Goal: Download file/media

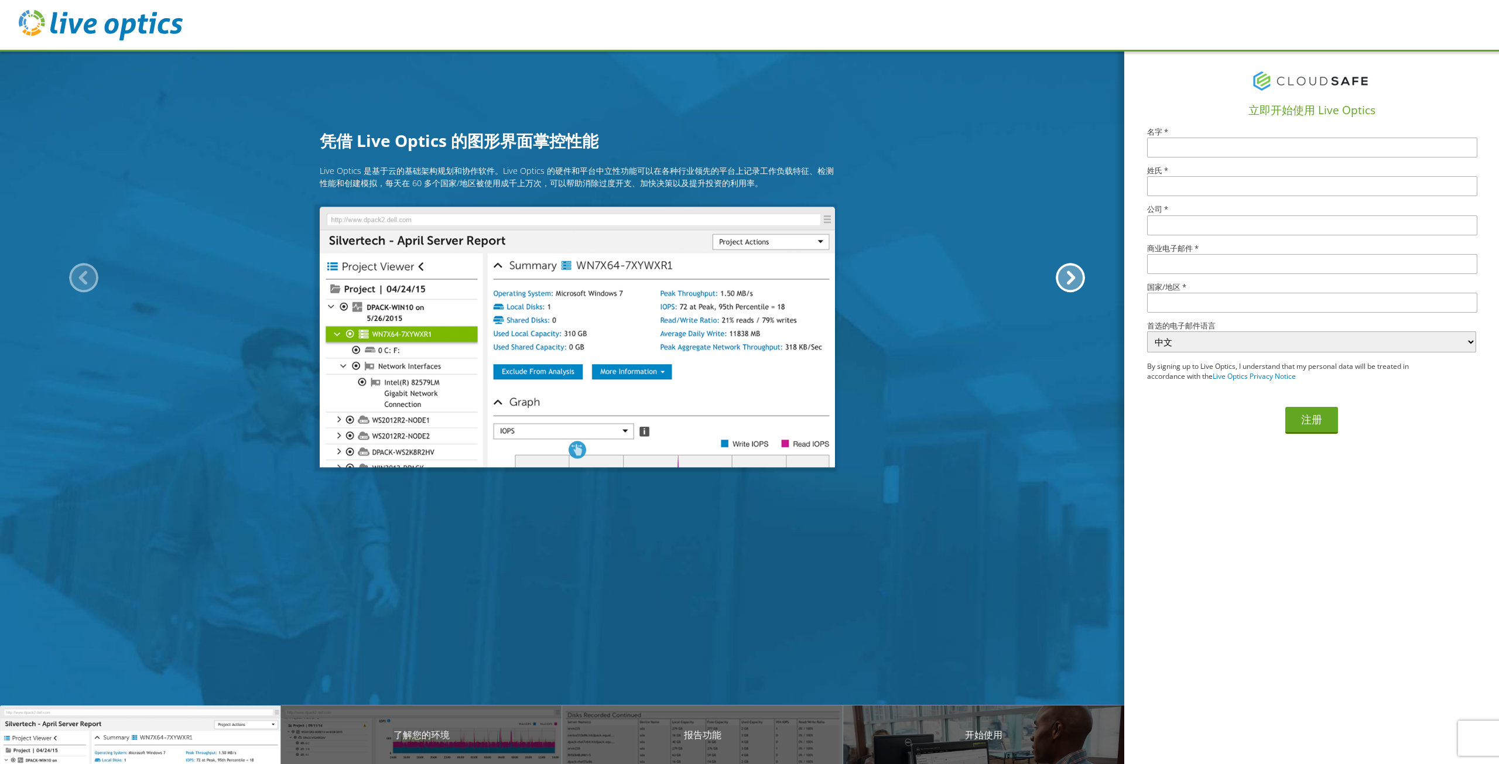
click at [1427, 508] on section "立即开始使用 Live Optics 名字 * 姓氏 * 公司 * 商业电子邮件 * 国家/地区 * 选择 安道尔 阿拉伯联合酋长国 阿富汗 安提瓜和巴布达 …" at bounding box center [1311, 407] width 375 height 714
click at [997, 403] on div "Live Optics 是基于云的基础架构规划和协作软件。Live Optics 的硬件和平台中立性功能可以在各种行业领先的平台上记录工作负载特征、检测性能和…" at bounding box center [577, 312] width 1154 height 295
click at [1198, 584] on section "立即开始使用 Live Optics 名字 * 姓氏 * 公司 * 商业电子邮件 * 国家/地区 * 选择 安道尔 阿拉伯联合酋长国 阿富汗 安提瓜和巴布达 …" at bounding box center [1311, 407] width 375 height 714
click at [83, 24] on img at bounding box center [101, 25] width 164 height 30
click at [18, 31] on header at bounding box center [749, 26] width 1499 height 52
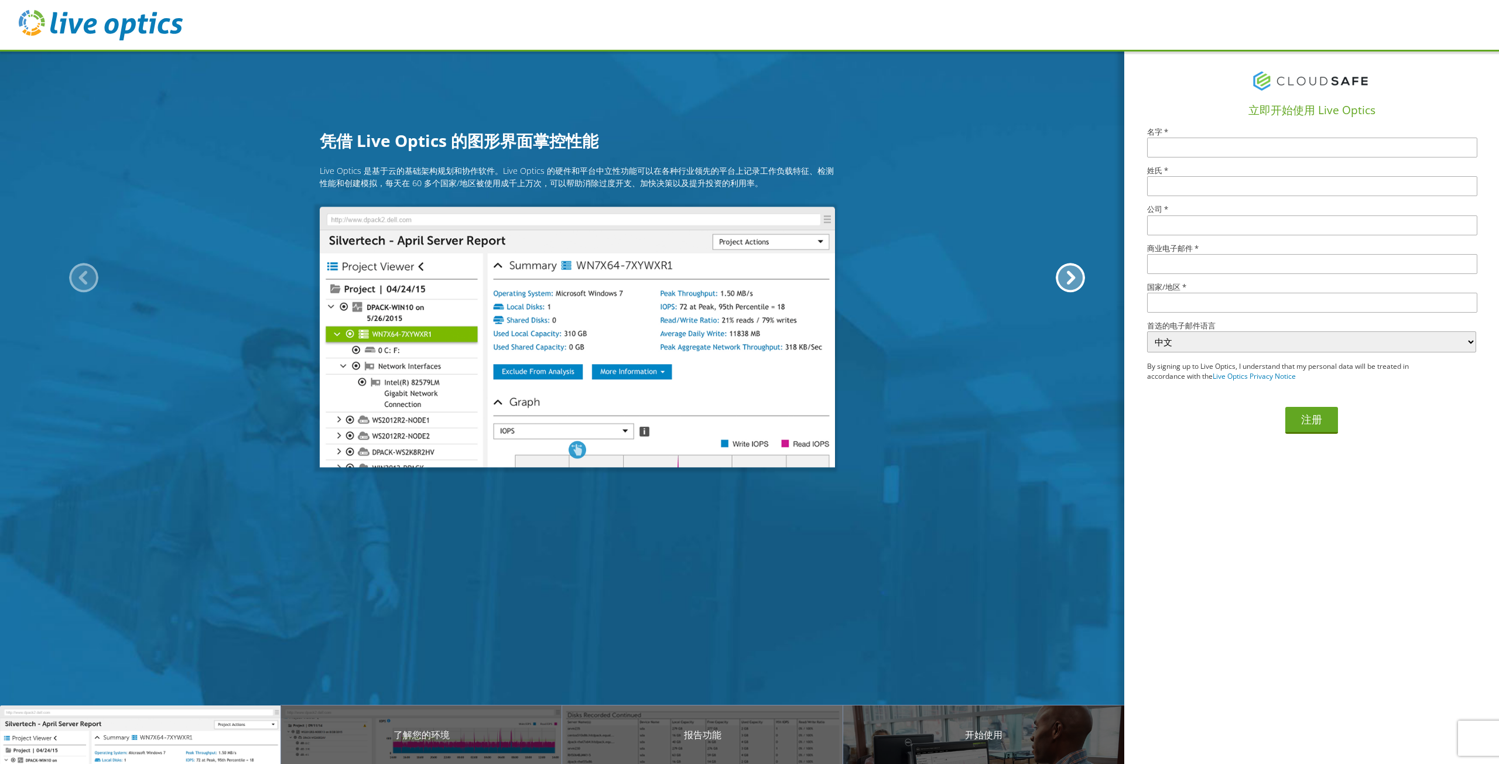
drag, startPoint x: 584, startPoint y: 306, endPoint x: 649, endPoint y: 400, distance: 114.5
click at [584, 307] on img at bounding box center [577, 337] width 515 height 261
click at [653, 409] on img at bounding box center [577, 337] width 515 height 261
click at [572, 491] on article "Live Optics 是基于云的基础架构规划和协作软件。Live Optics 的硬件和平台中立性功能可以在各种行业领先的平台上记录工作负载特征、检测性能和…" at bounding box center [577, 352] width 1154 height 392
drag, startPoint x: 572, startPoint y: 472, endPoint x: 485, endPoint y: 207, distance: 279.1
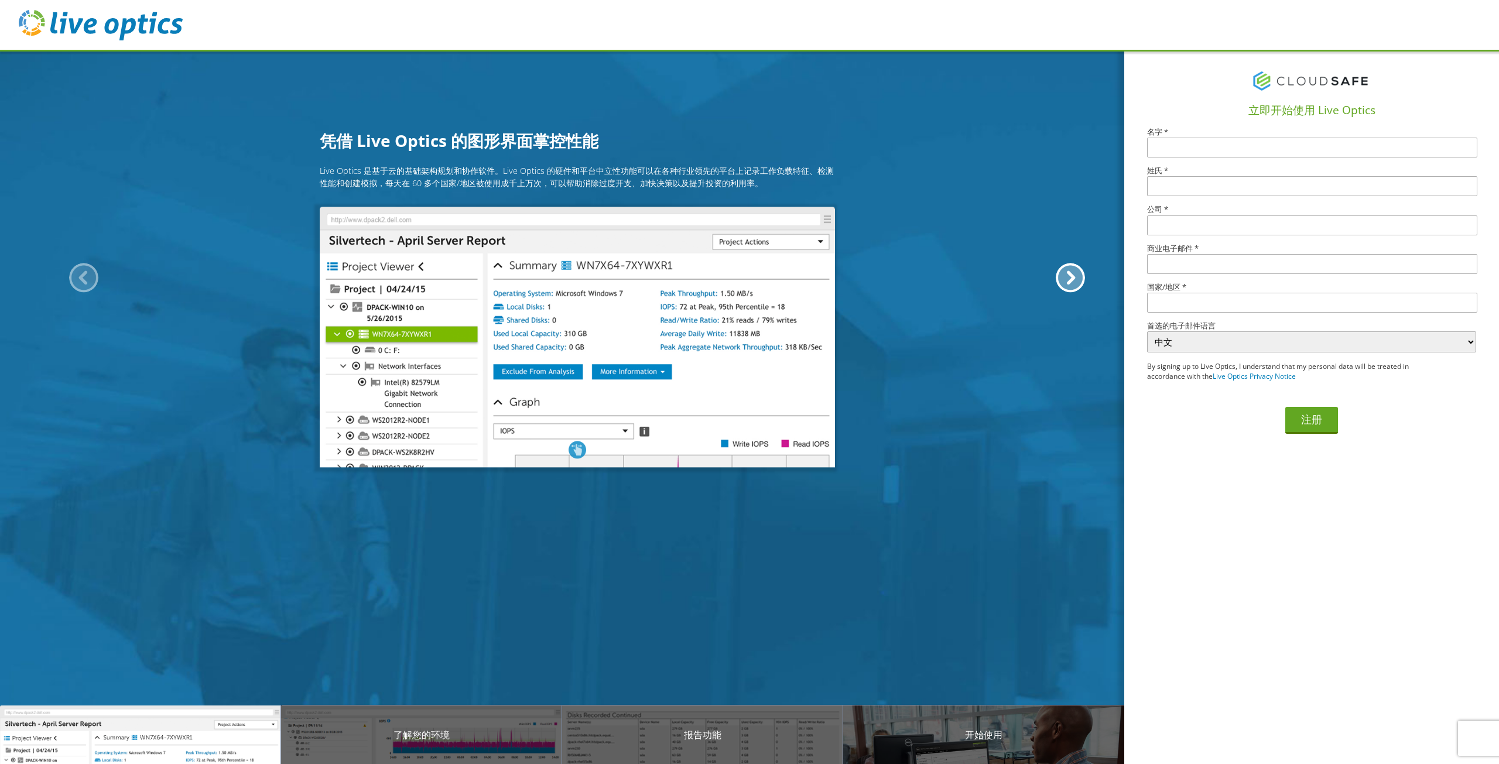
click at [571, 470] on article "Live Optics 是基于云的基础架构规划和协作软件。Live Optics 的硬件和平台中立性功能可以在各种行业领先的平台上记录工作负载特征、检测性能和…" at bounding box center [577, 352] width 1154 height 392
click at [1255, 148] on input "text" at bounding box center [1312, 148] width 330 height 20
type input "1"
click at [1250, 193] on input "text" at bounding box center [1312, 186] width 330 height 20
type input "1"
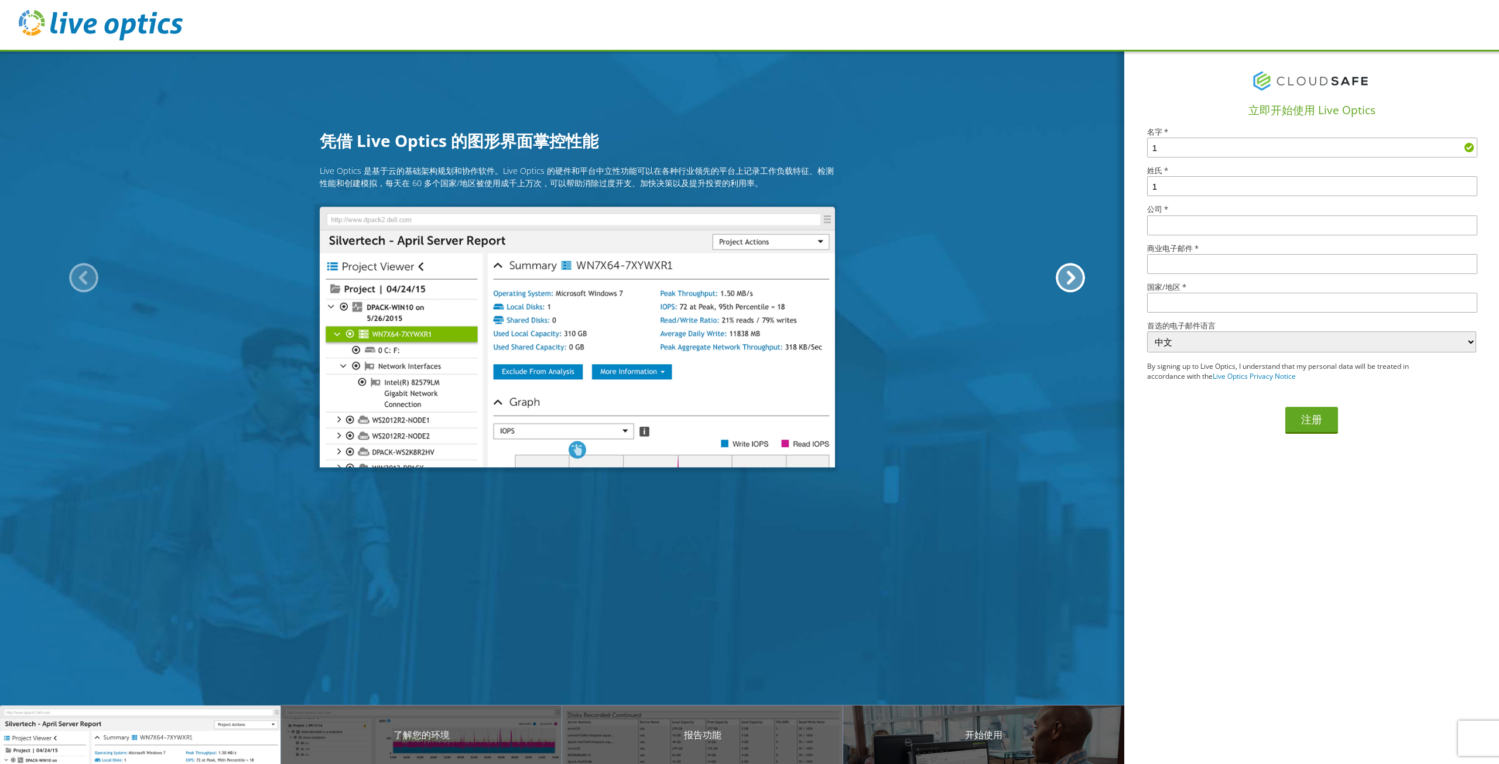
click at [1248, 221] on input "text" at bounding box center [1312, 225] width 330 height 20
type input "1"
click at [1253, 263] on input "text" at bounding box center [1312, 264] width 330 height 20
type input "[EMAIL_ADDRESS][DOMAIN_NAME]"
click at [1244, 302] on input "text" at bounding box center [1312, 303] width 330 height 20
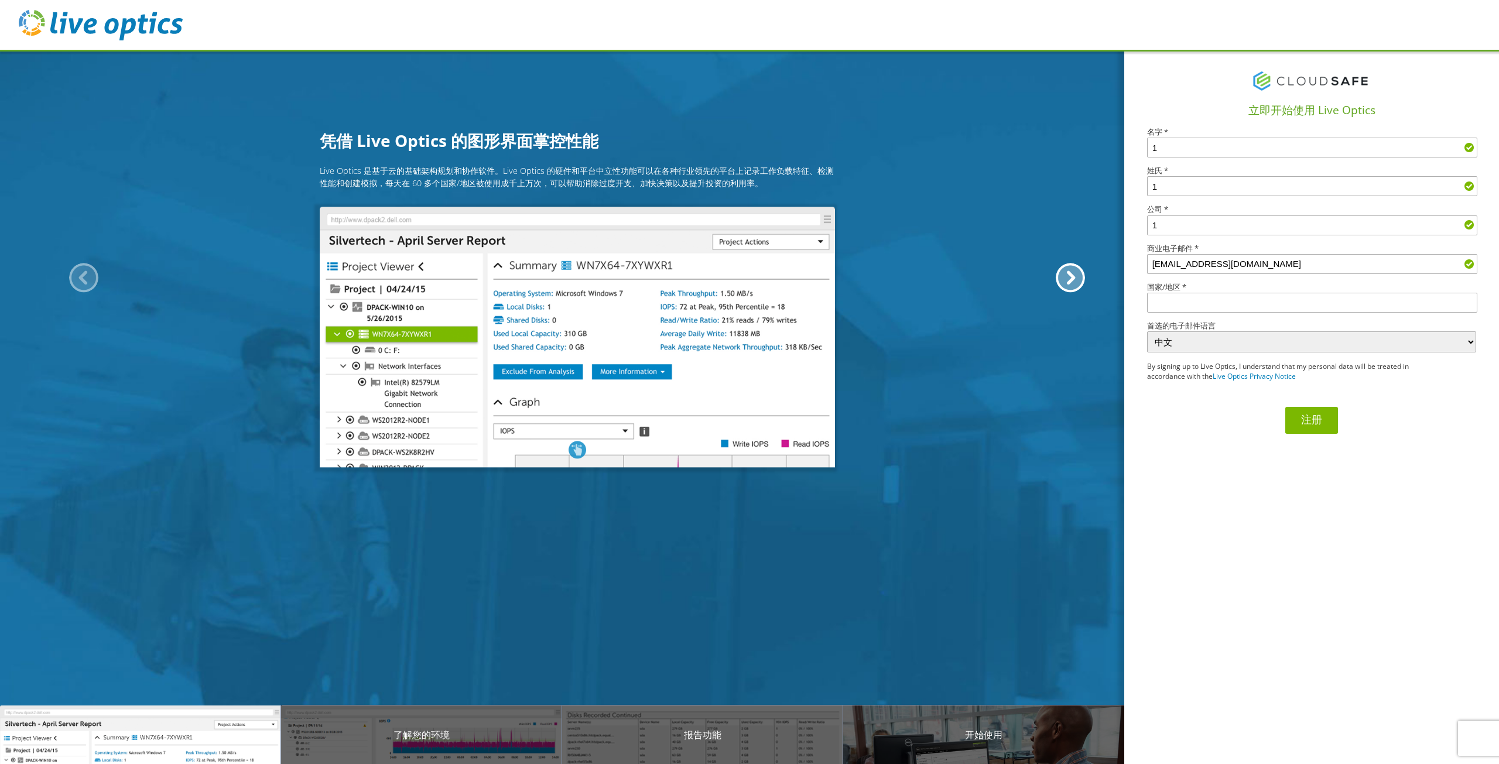
click at [1318, 415] on button "注册" at bounding box center [1311, 420] width 53 height 27
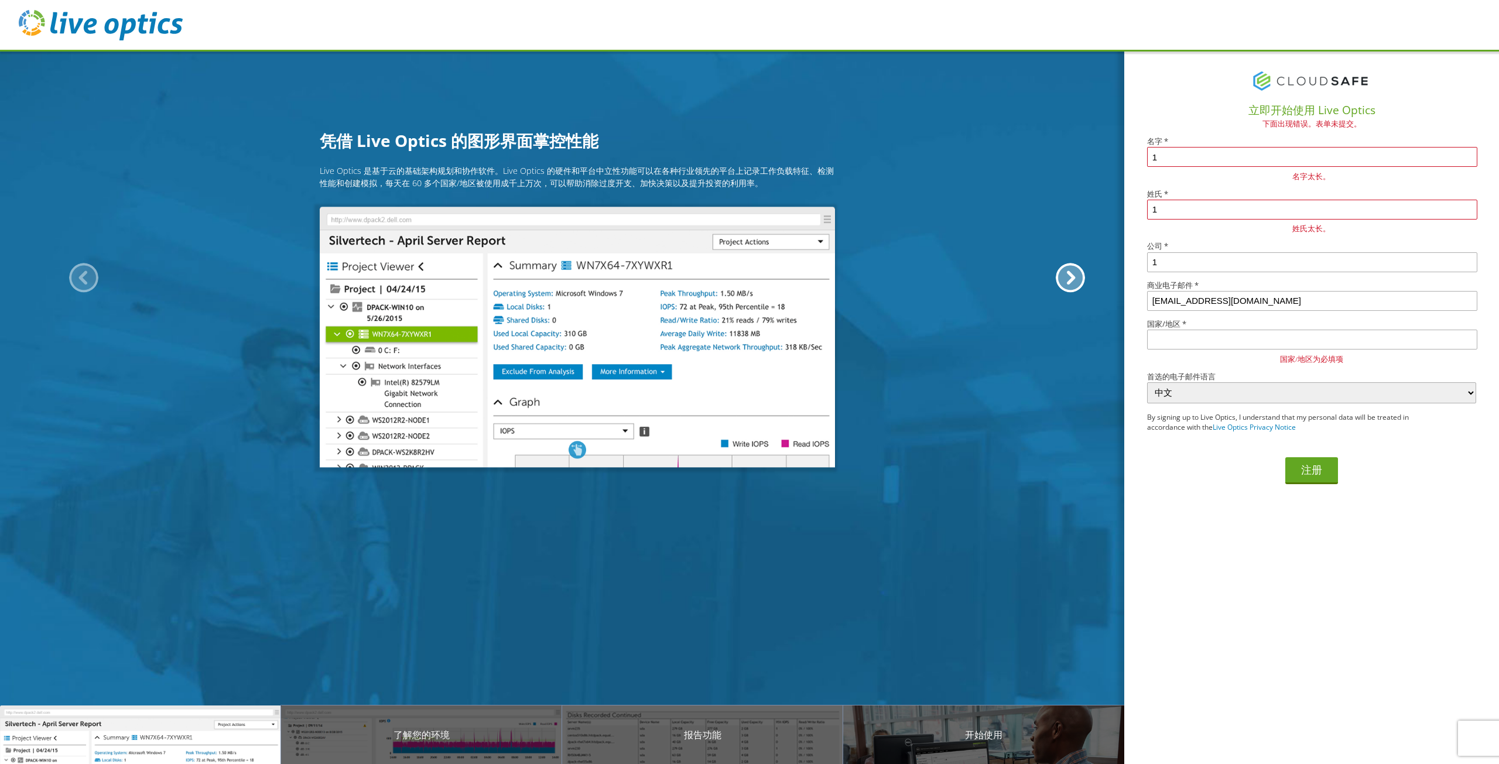
drag, startPoint x: 1236, startPoint y: 163, endPoint x: 964, endPoint y: 152, distance: 271.9
click at [964, 152] on div "凭借 Live Optics 的图形界面掌控性能 Live Optics 是基于云的基础架构规划和协作软件。Live Optics 的硬件和平台中立性功能可以…" at bounding box center [749, 382] width 1499 height 764
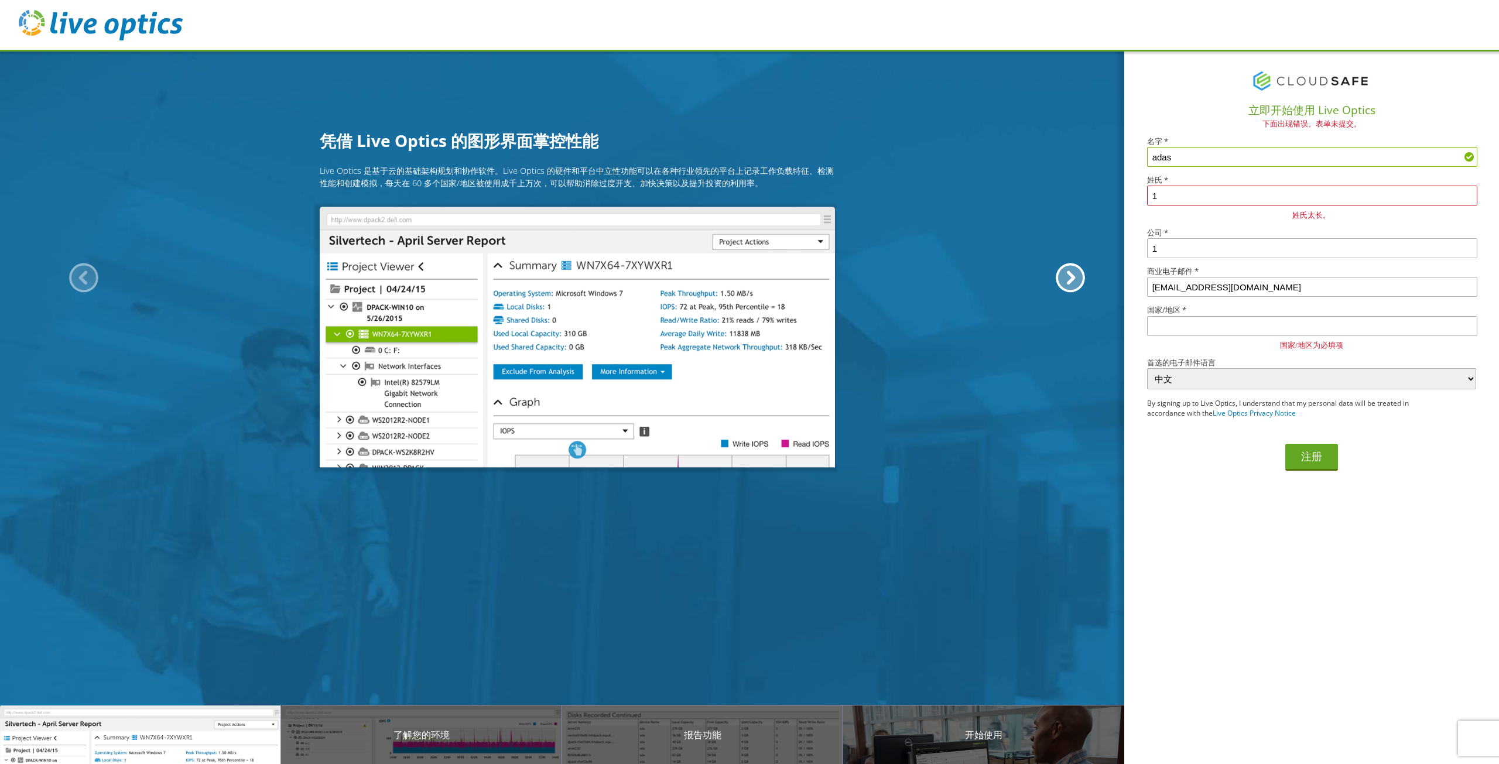
type input "adas"
click at [1182, 203] on input "1" at bounding box center [1312, 196] width 330 height 20
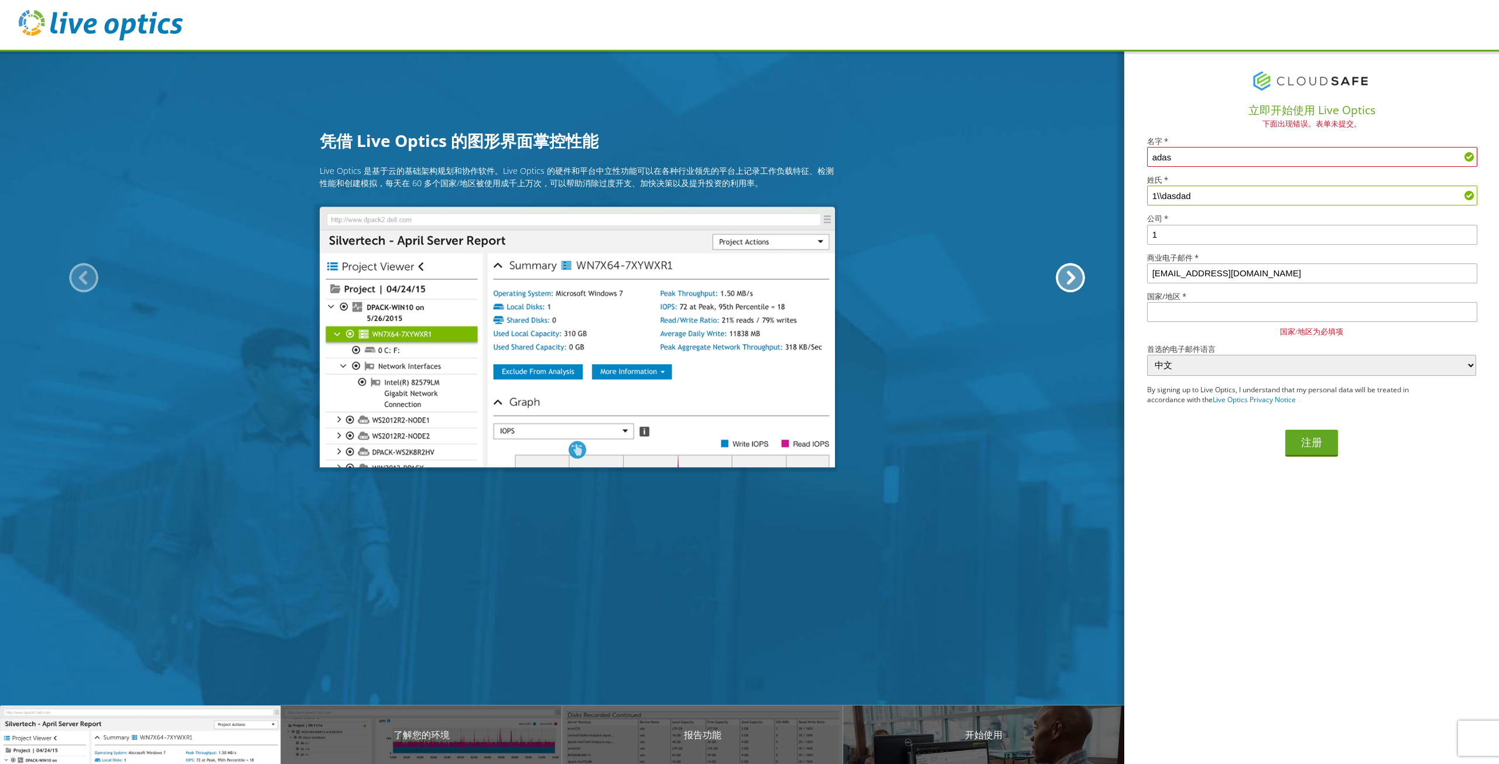
type input "1\\dasdad"
drag, startPoint x: 1173, startPoint y: 238, endPoint x: 964, endPoint y: 246, distance: 209.2
click at [964, 246] on div "凭借 Live Optics 的图形界面掌控性能 Live Optics 是基于云的基础架构规划和协作软件。Live Optics 的硬件和平台中立性功能可以…" at bounding box center [749, 382] width 1499 height 764
type input "fagagag"
click at [1237, 314] on input "text" at bounding box center [1312, 312] width 330 height 20
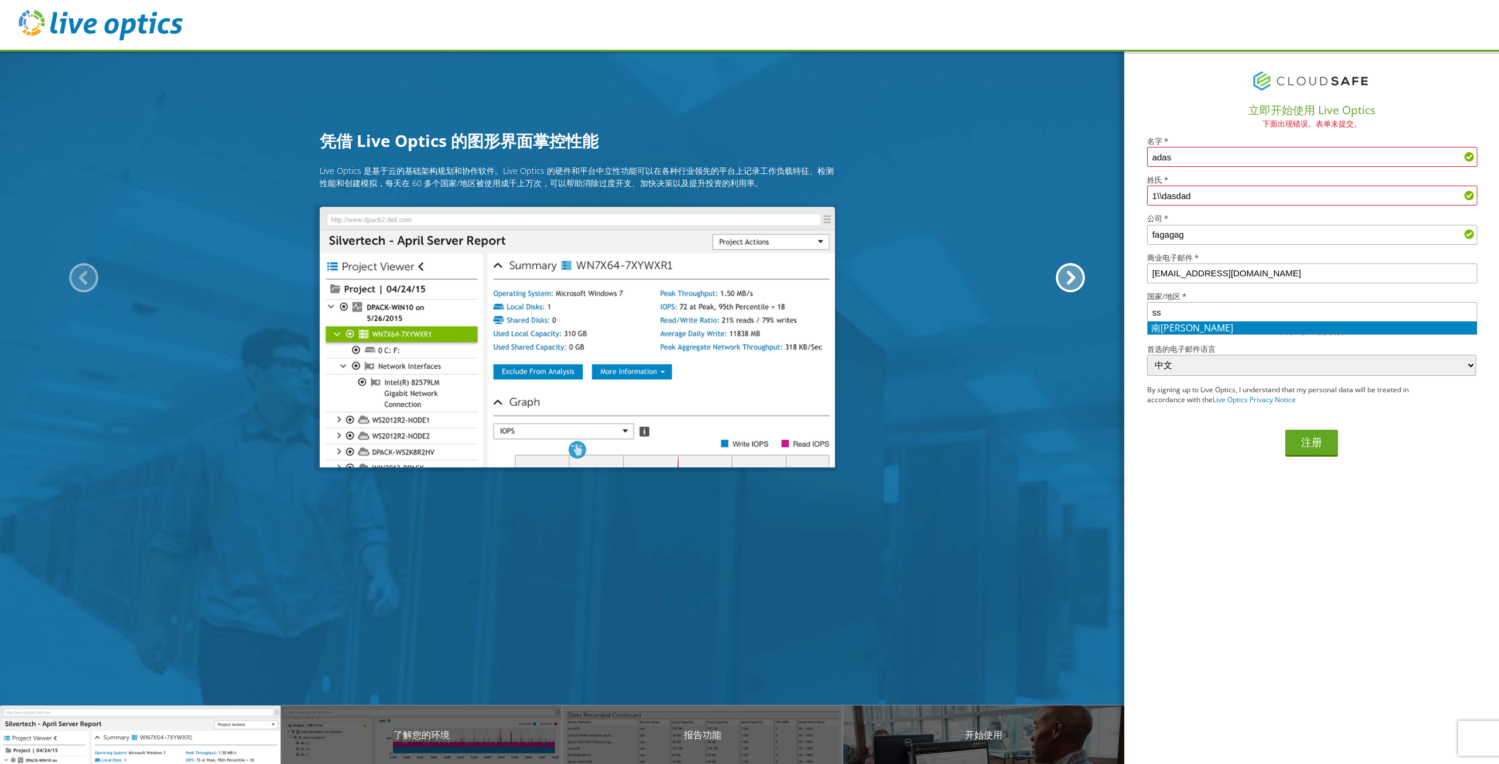
type input "s"
click at [1225, 330] on li "中国" at bounding box center [1312, 327] width 329 height 13
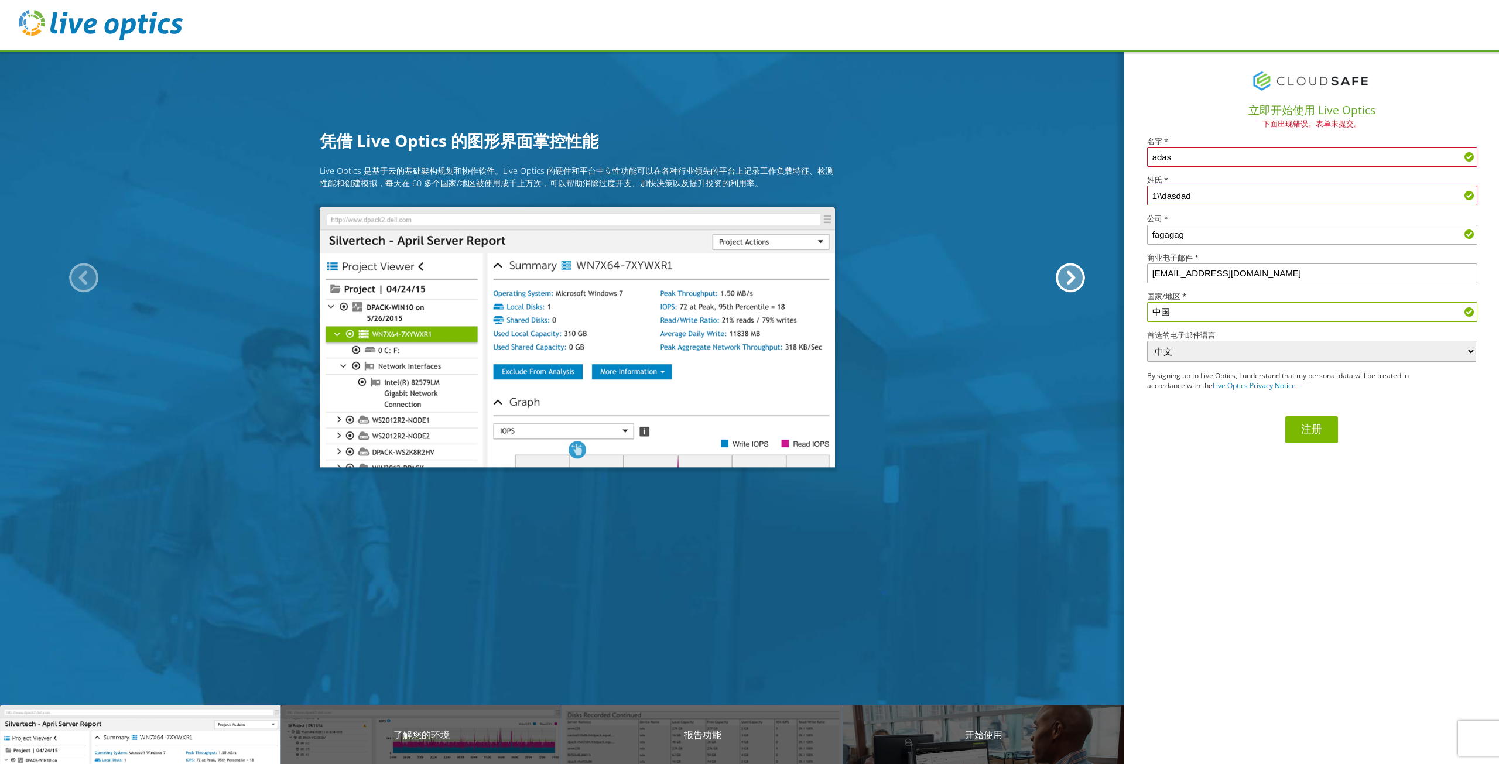
type input "中国"
click at [1313, 422] on button "注册" at bounding box center [1311, 429] width 53 height 27
drag, startPoint x: 1211, startPoint y: 150, endPoint x: 948, endPoint y: 148, distance: 262.9
click at [948, 148] on div "凭借 Live Optics 的图形界面掌控性能 Live Optics 是基于云的基础架构规划和协作软件。Live Optics 的硬件和平台中立性功能可以…" at bounding box center [749, 382] width 1499 height 764
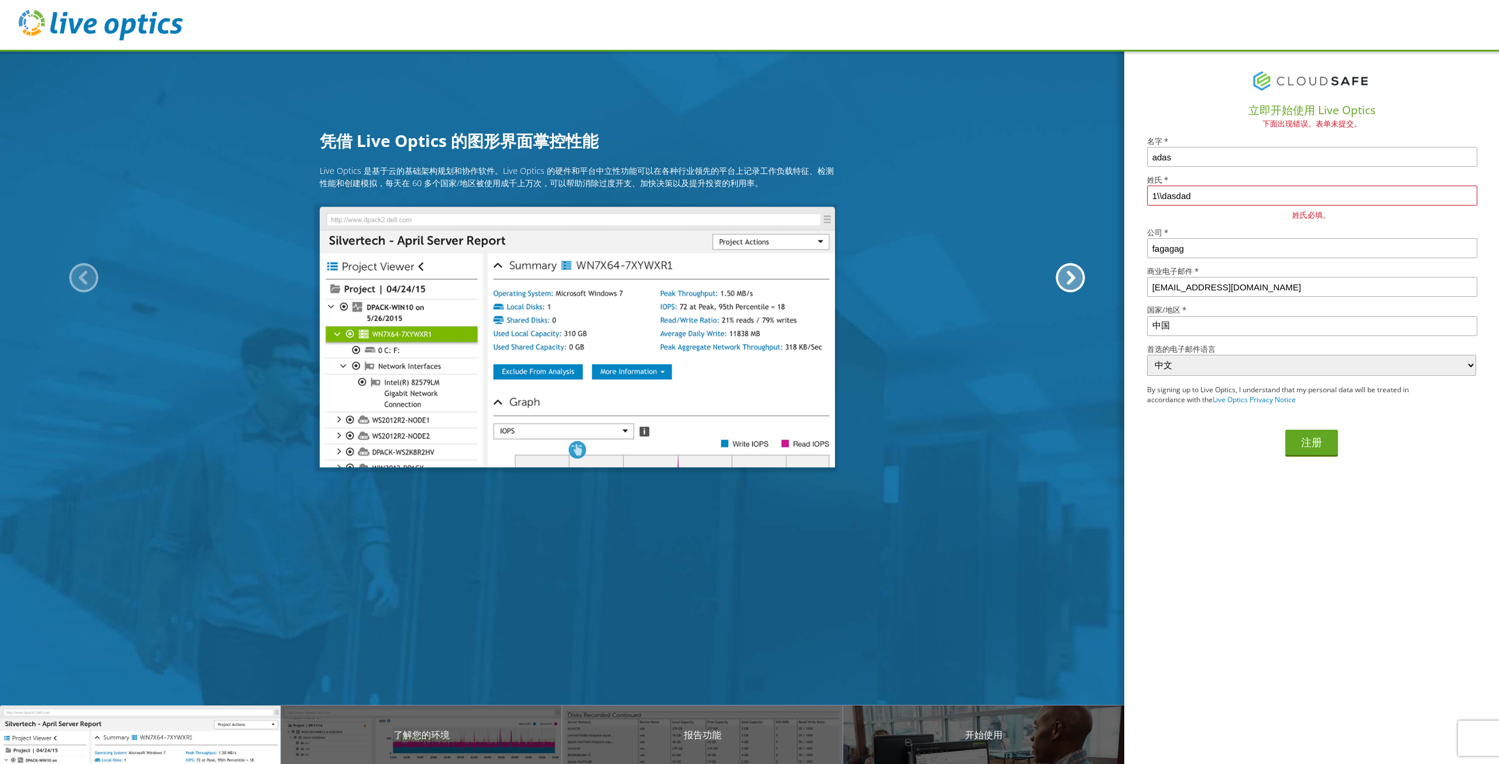
drag, startPoint x: 1237, startPoint y: 155, endPoint x: 961, endPoint y: 146, distance: 275.9
click at [961, 146] on div "凭借 Live Optics 的图形界面掌控性能 Live Optics 是基于云的基础架构规划和协作软件。Live Optics 的硬件和平台中立性功能可以…" at bounding box center [749, 382] width 1499 height 764
type input "jayce"
drag, startPoint x: 1216, startPoint y: 193, endPoint x: 1010, endPoint y: 183, distance: 207.0
click at [1010, 183] on div "凭借 Live Optics 的图形界面掌控性能 Live Optics 是基于云的基础架构规划和协作软件。Live Optics 的硬件和平台中立性功能可以…" at bounding box center [749, 382] width 1499 height 764
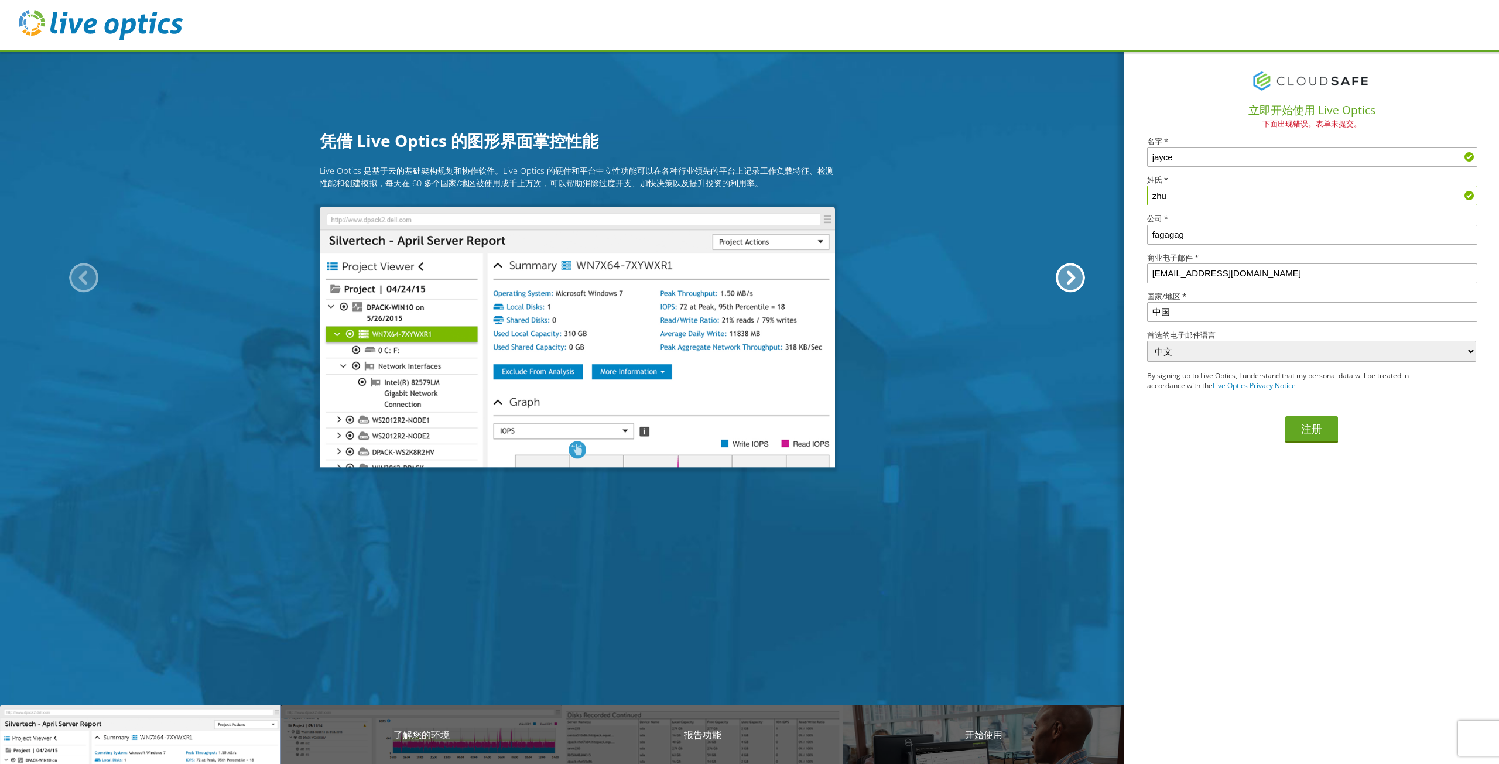
type input "zhu"
drag, startPoint x: 1226, startPoint y: 238, endPoint x: 959, endPoint y: 215, distance: 267.4
click at [967, 215] on div "凭借 Live Optics 的图形界面掌控性能 Live Optics 是基于云的基础架构规划和协作软件。Live Optics 的硬件和平台中立性功能可以…" at bounding box center [749, 382] width 1499 height 764
type input "Xy"
click at [1296, 423] on button "注册" at bounding box center [1311, 429] width 53 height 27
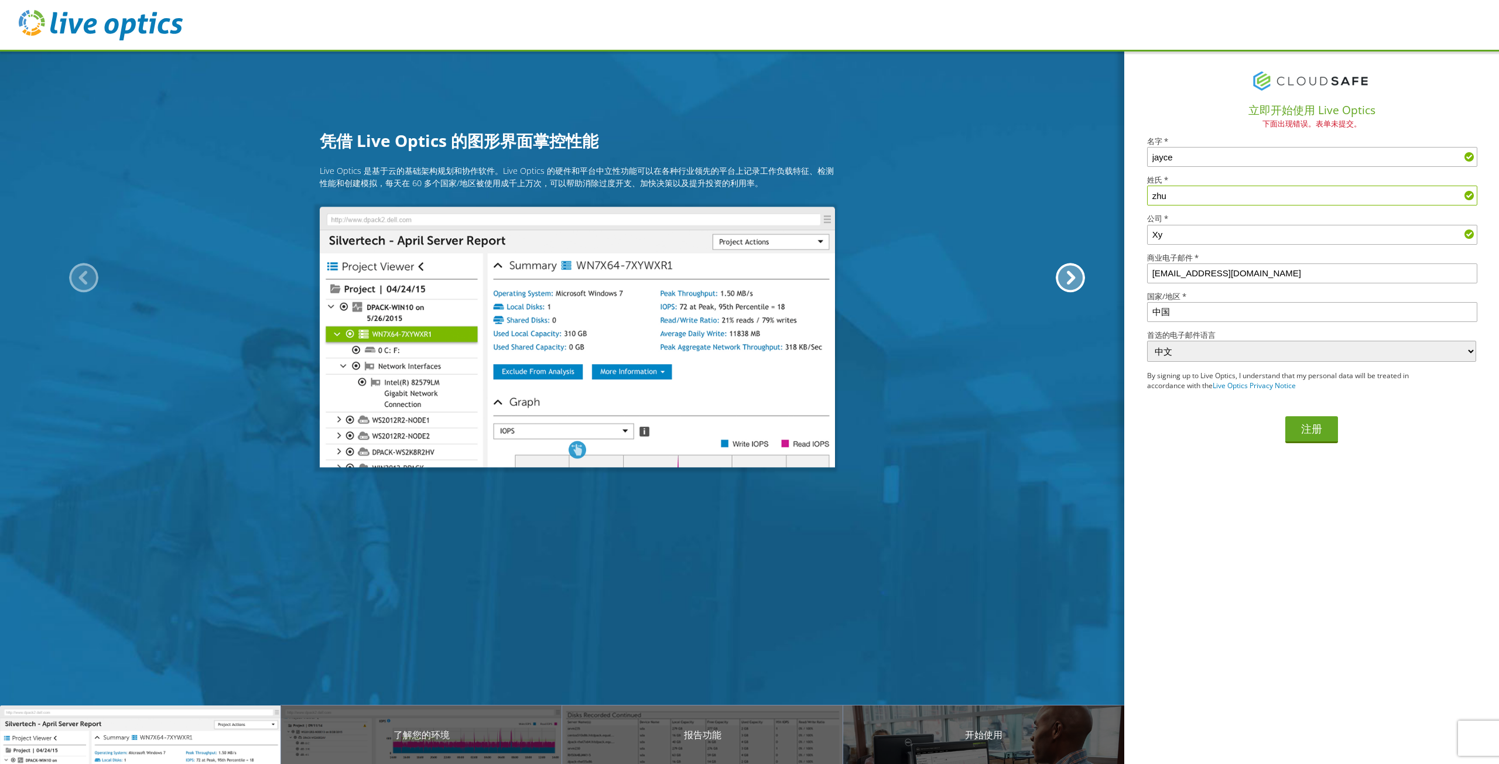
drag, startPoint x: 1206, startPoint y: 190, endPoint x: 1016, endPoint y: 184, distance: 189.8
click at [1016, 184] on div "凭借 Live Optics 的图形界面掌控性能 Live Optics 是基于云的基础架构规划和协作软件。Live Optics 的硬件和平台中立性功能可以…" at bounding box center [749, 382] width 1499 height 764
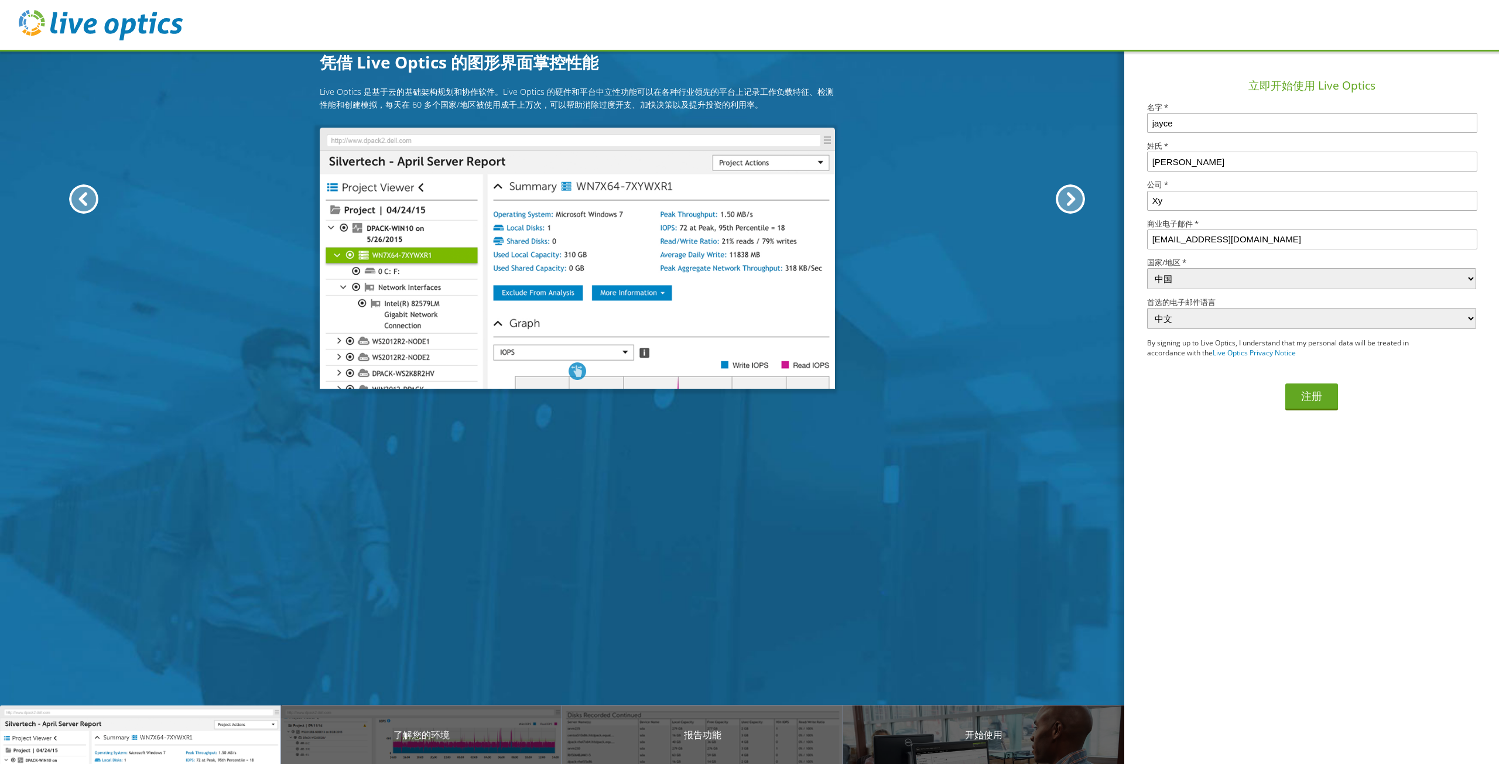
select select "47"
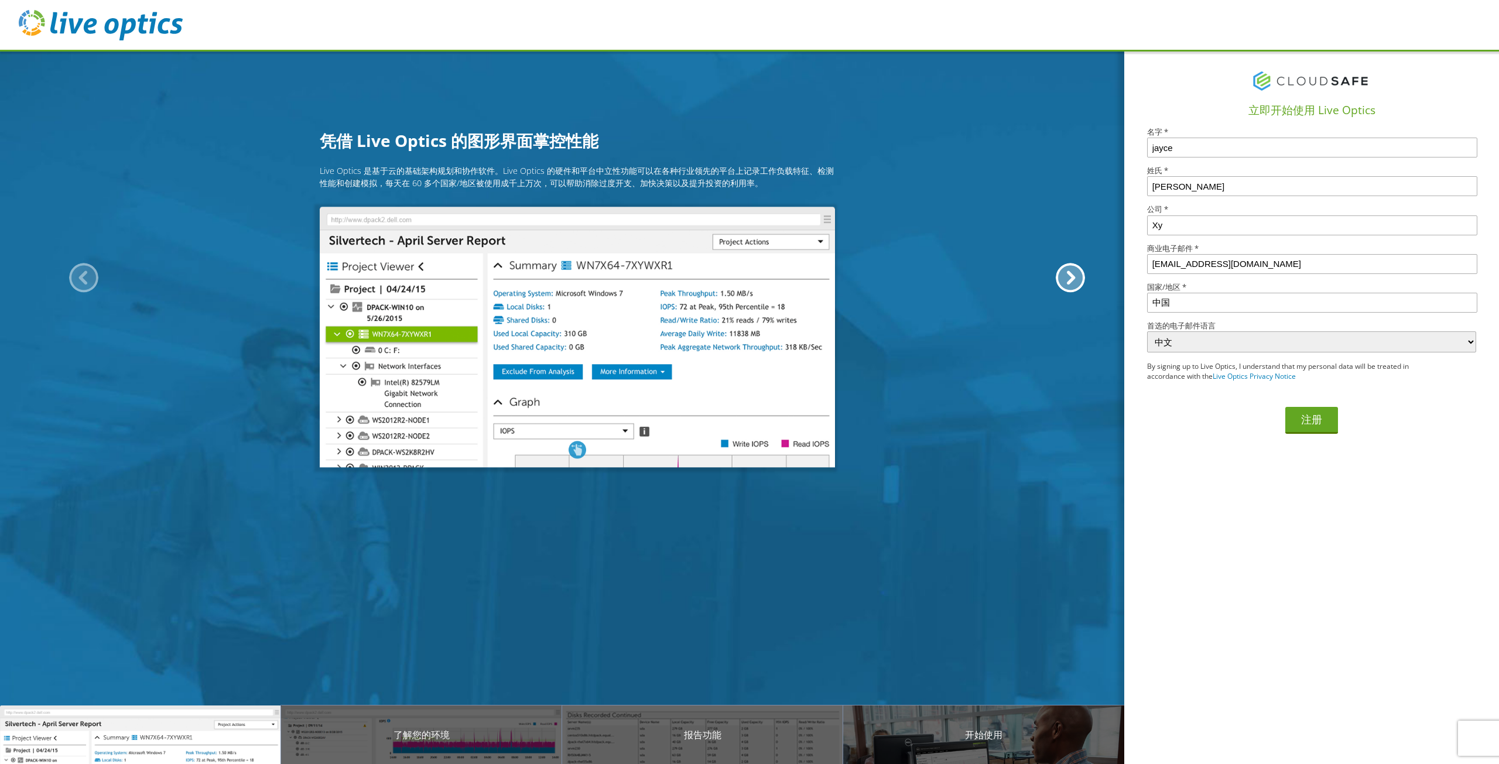
drag, startPoint x: 1234, startPoint y: 148, endPoint x: 1035, endPoint y: 139, distance: 198.7
click at [1035, 139] on div "凭借 Live Optics 的图形界面掌控性能 Live Optics 是基于云的基础架构规划和协作软件。Live Optics 的硬件和平台中立性功能可以…" at bounding box center [749, 382] width 1499 height 764
type input "zhu"
drag, startPoint x: 1202, startPoint y: 189, endPoint x: 904, endPoint y: 171, distance: 298.6
click at [911, 173] on div "凭借 Live Optics 的图形界面掌控性能 Live Optics 是基于云的基础架构规划和协作软件。Live Optics 的硬件和平台中立性功能可以…" at bounding box center [749, 382] width 1499 height 764
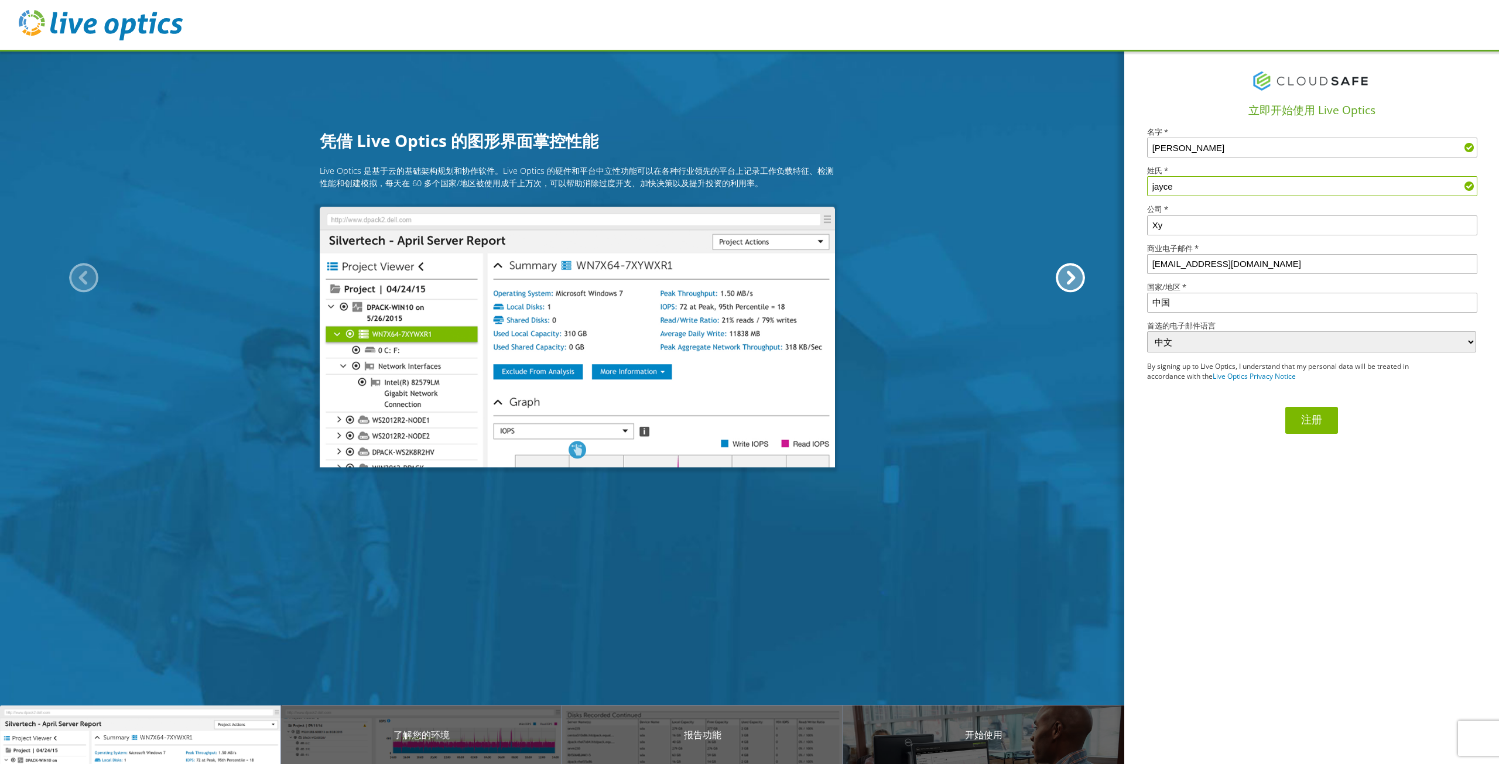
type input "jayce"
click at [1310, 425] on button "注册" at bounding box center [1311, 420] width 53 height 27
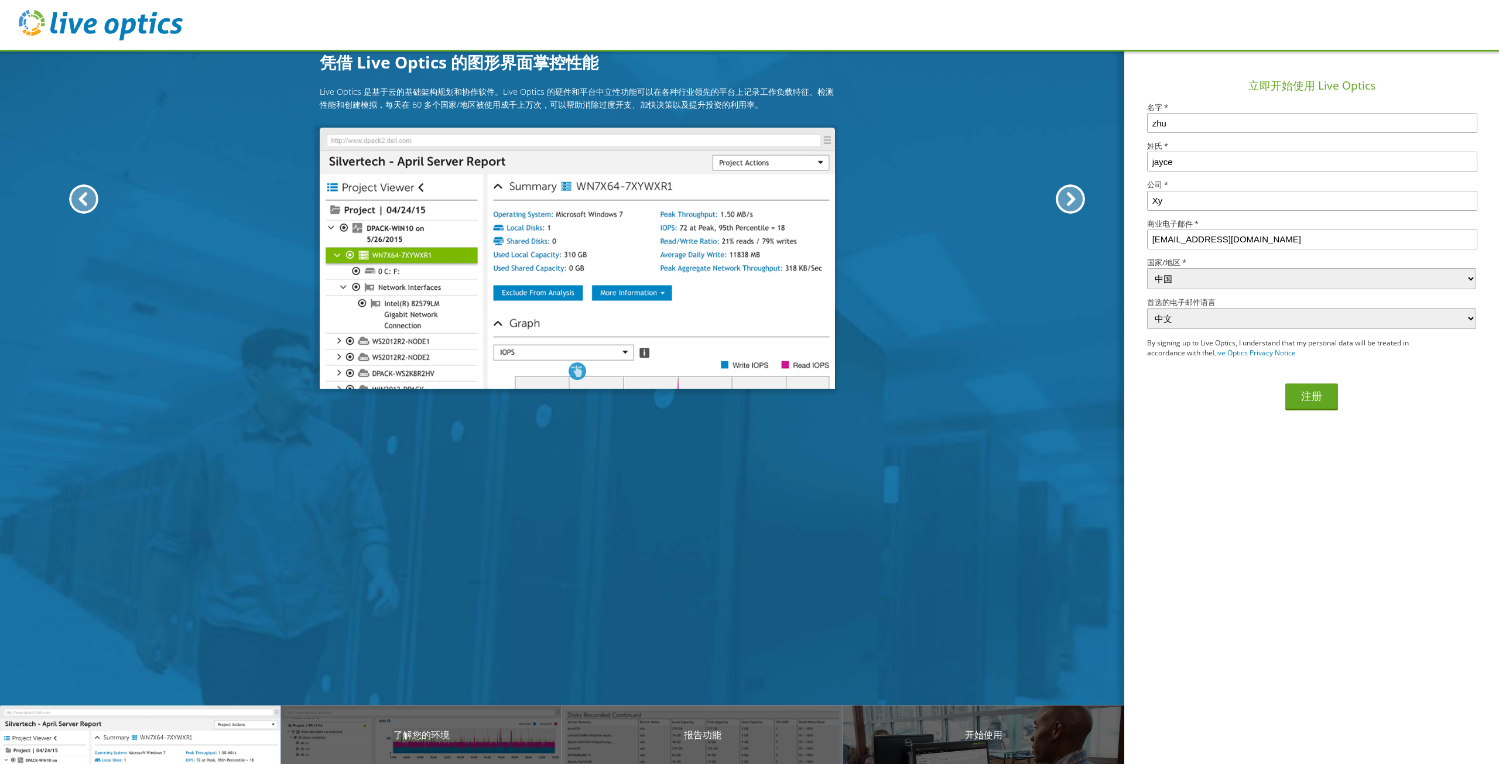
select select "47"
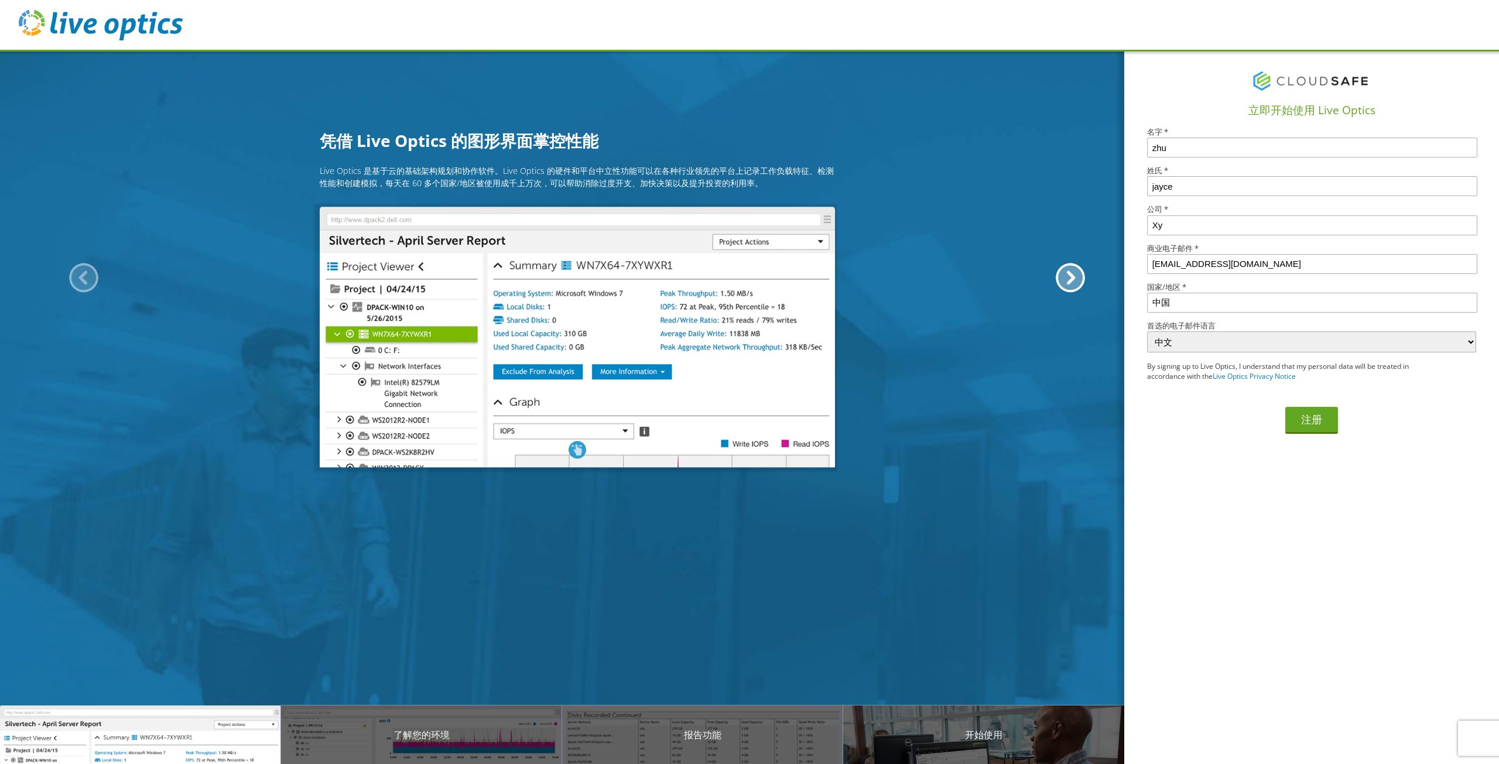
click at [1292, 118] on h1 "立即开始使用 Live Optics" at bounding box center [1311, 110] width 365 height 17
click at [1093, 393] on div "Live Optics 是基于云的基础架构规划和协作软件。Live Optics 的硬件和平台中立性功能可以在各种行业领先的平台上记录工作负载特征、检测性能和…" at bounding box center [577, 312] width 1154 height 295
click at [1330, 425] on button "注册" at bounding box center [1311, 420] width 53 height 27
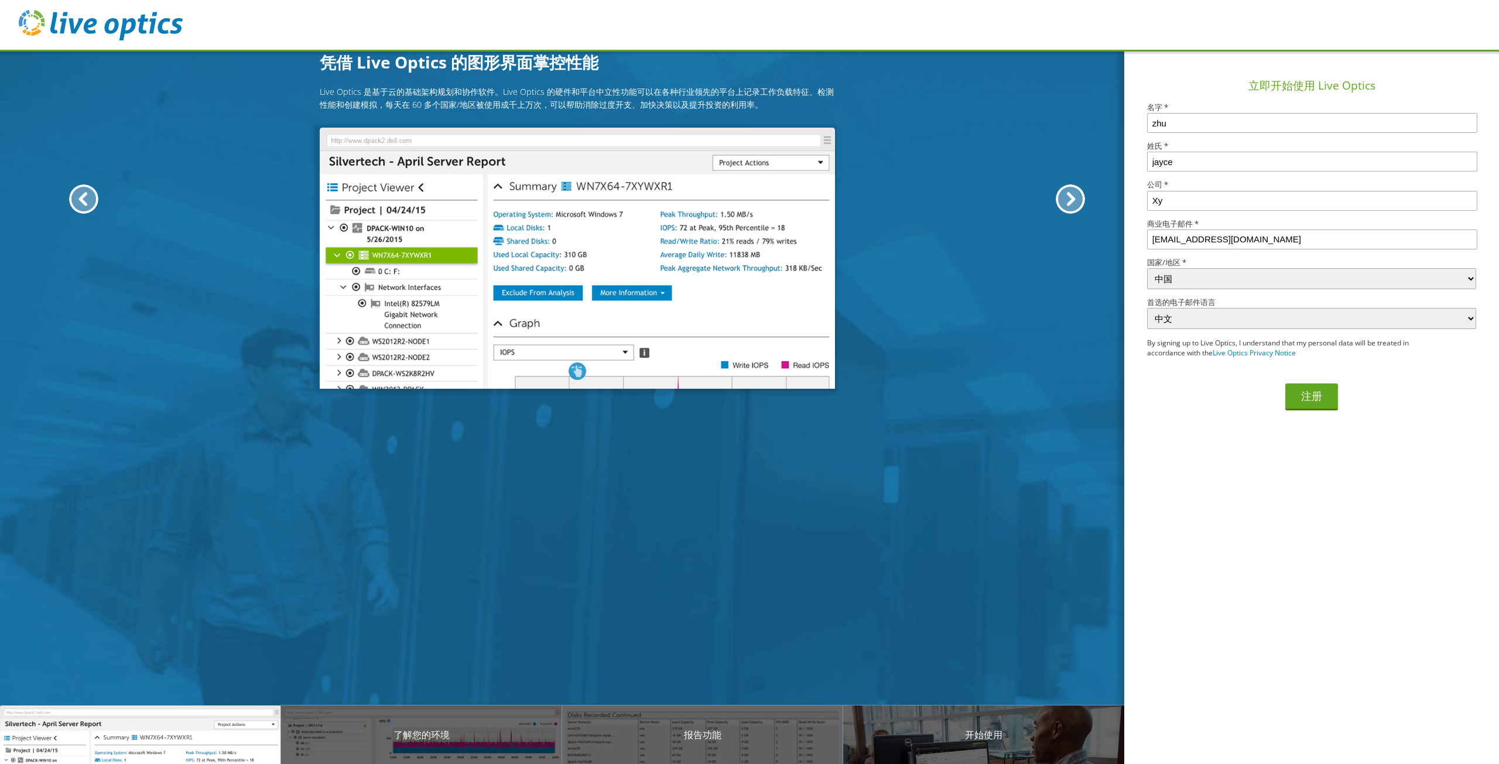
select select "47"
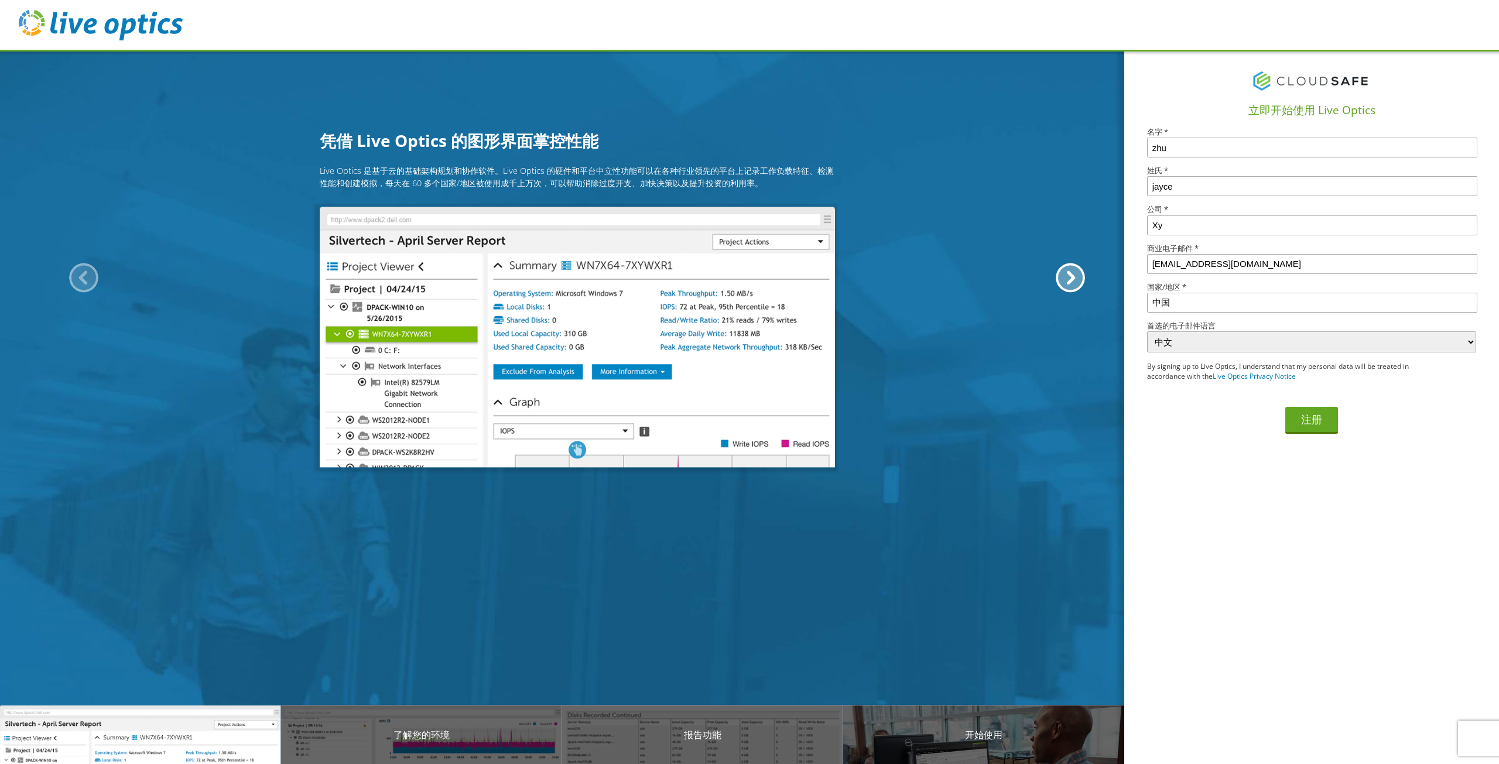
click at [91, 277] on div at bounding box center [83, 278] width 29 height 29
drag, startPoint x: 90, startPoint y: 277, endPoint x: 698, endPoint y: 285, distance: 608.5
click at [91, 276] on div at bounding box center [83, 278] width 29 height 29
click at [1041, 269] on div "Live Optics 是基于云的基础架构规划和协作软件。Live Optics 的硬件和平台中立性功能可以在各种行业领先的平台上记录工作负载特征、检测性能和…" at bounding box center [577, 312] width 1154 height 295
click at [967, 734] on p "开始使用" at bounding box center [983, 735] width 281 height 14
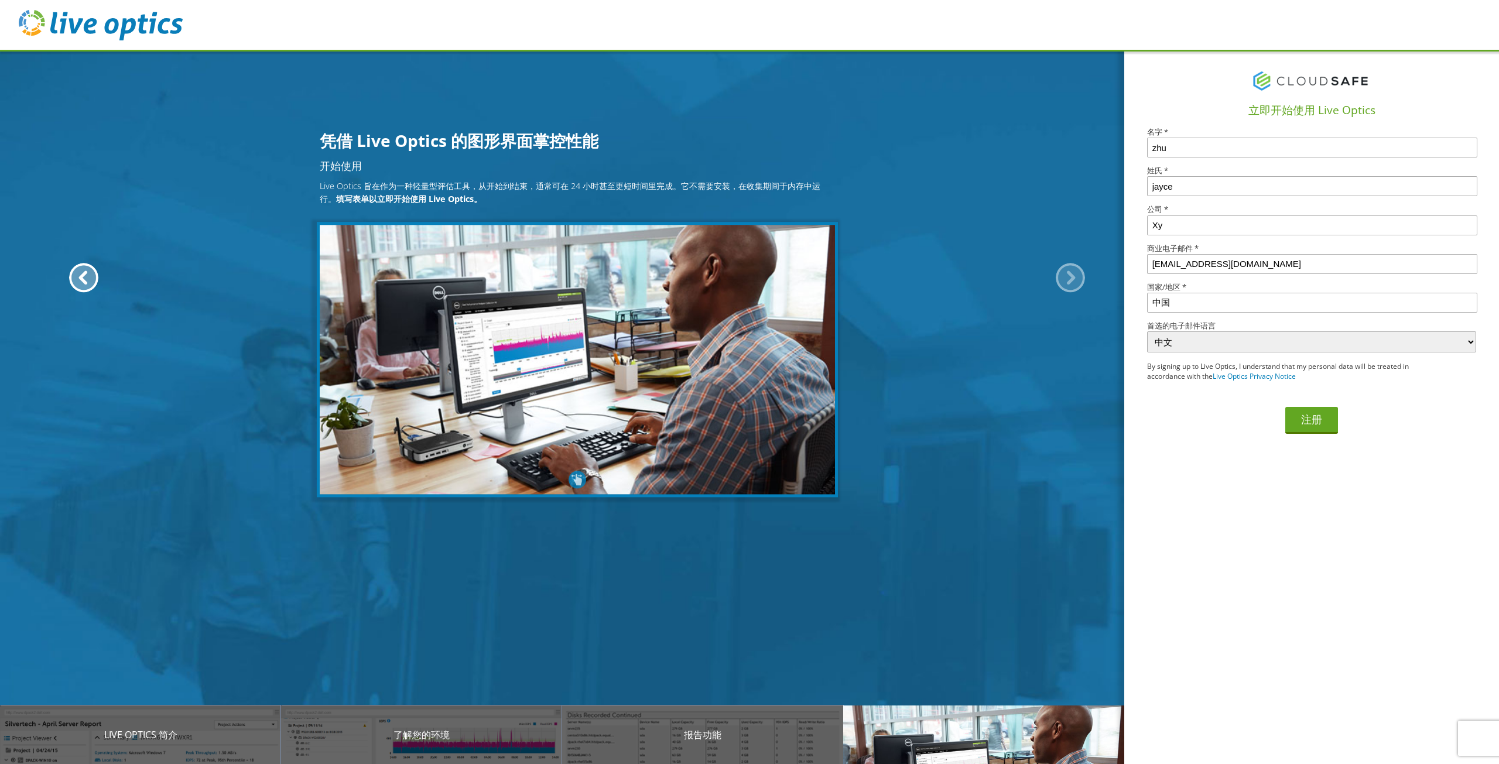
click at [967, 734] on p "开始使用" at bounding box center [983, 735] width 281 height 14
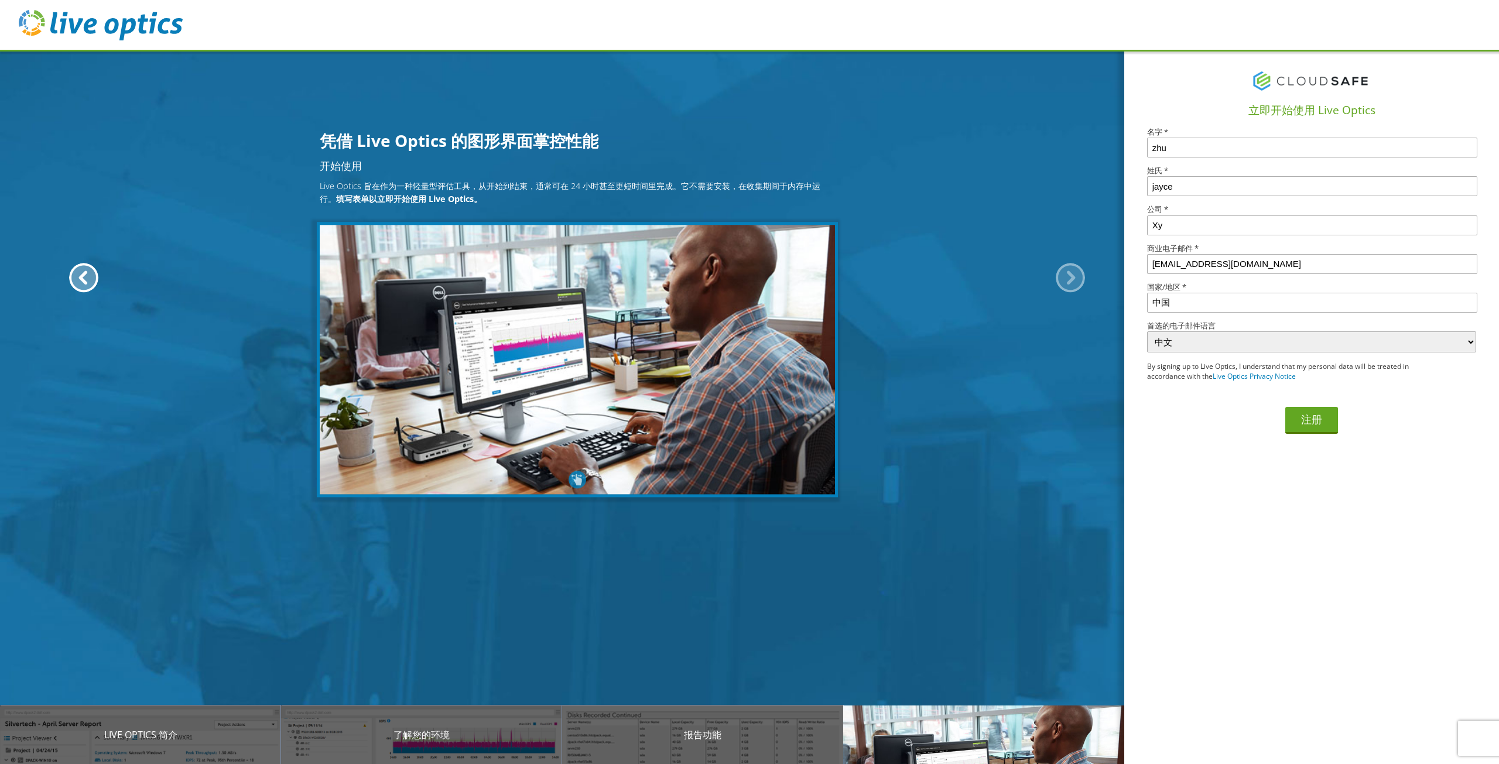
click at [1073, 280] on div at bounding box center [1070, 278] width 29 height 29
click at [1026, 707] on div "开始使用" at bounding box center [983, 735] width 281 height 59
click at [1244, 642] on section "立即开始使用 Live Optics 名字 * zhu 姓氏 * jayce 公司 * Xy 商业电子邮件 * 13915411646@139.com 国家/…" at bounding box center [1311, 407] width 375 height 714
click at [1354, 439] on div "立即开始使用 Live Optics 名字 * zhu 姓氏 * jayce 公司 * Xy 商业电子邮件 * 13915411646@139.com 国家/…" at bounding box center [1311, 245] width 375 height 391
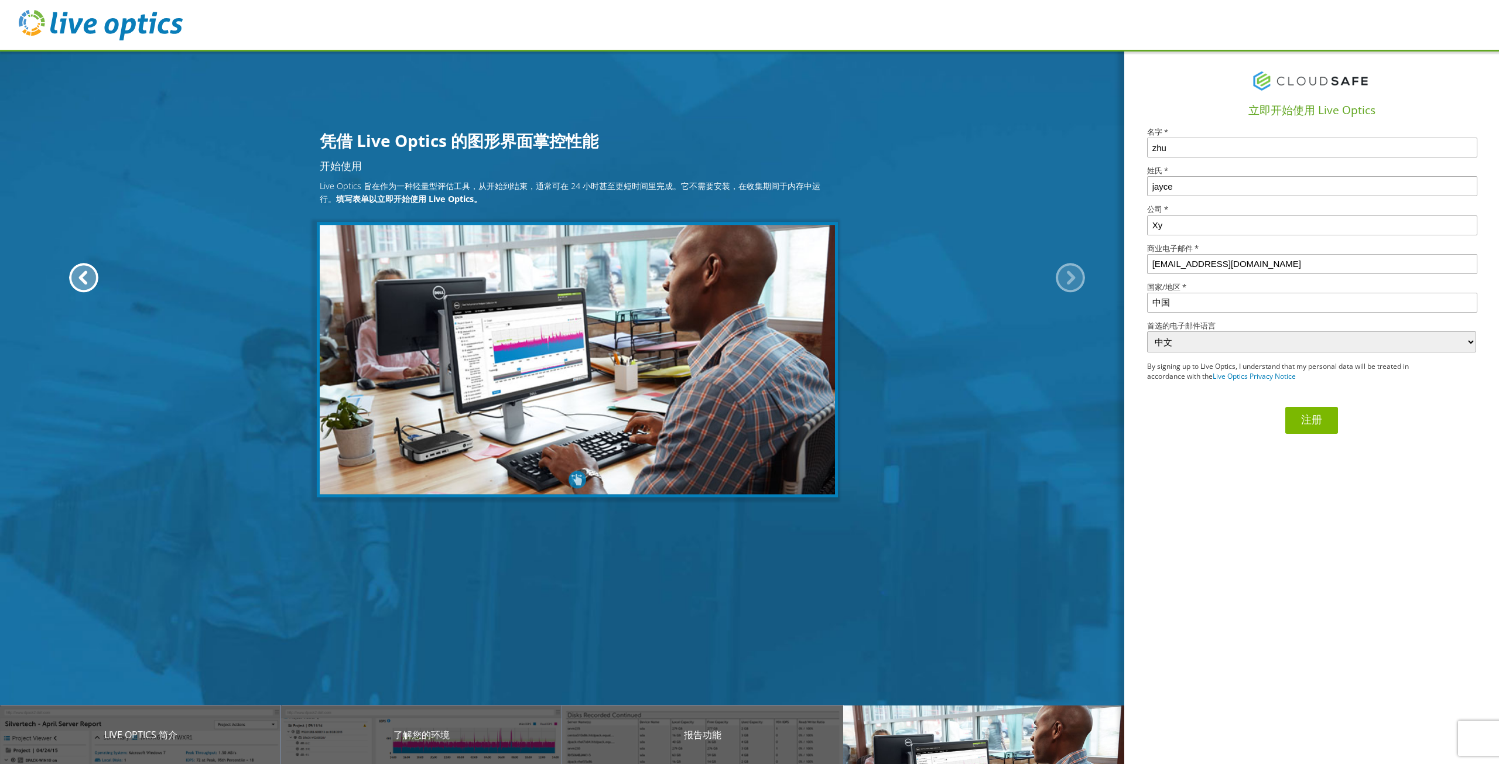
click at [1302, 418] on button "注册" at bounding box center [1311, 420] width 53 height 27
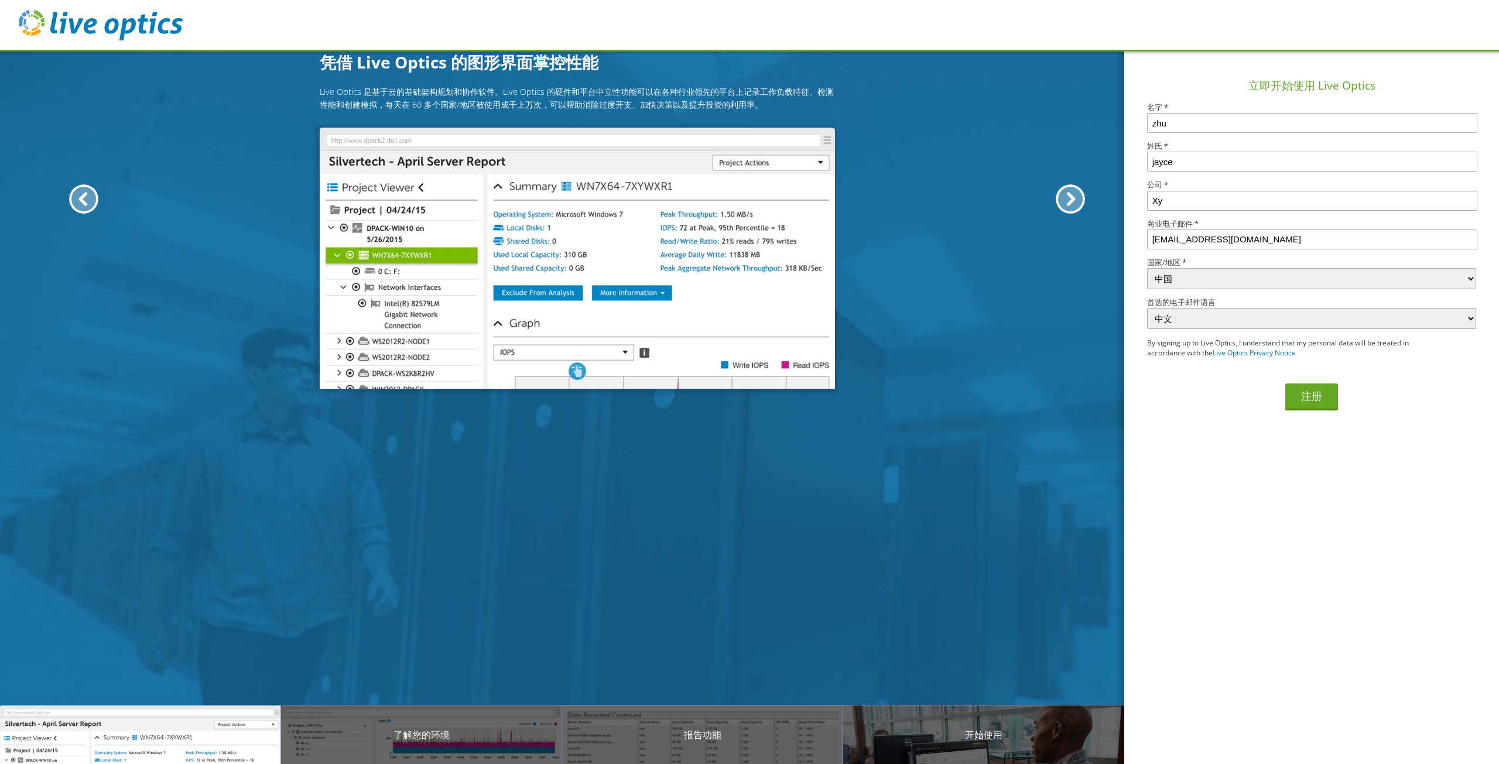
select select "47"
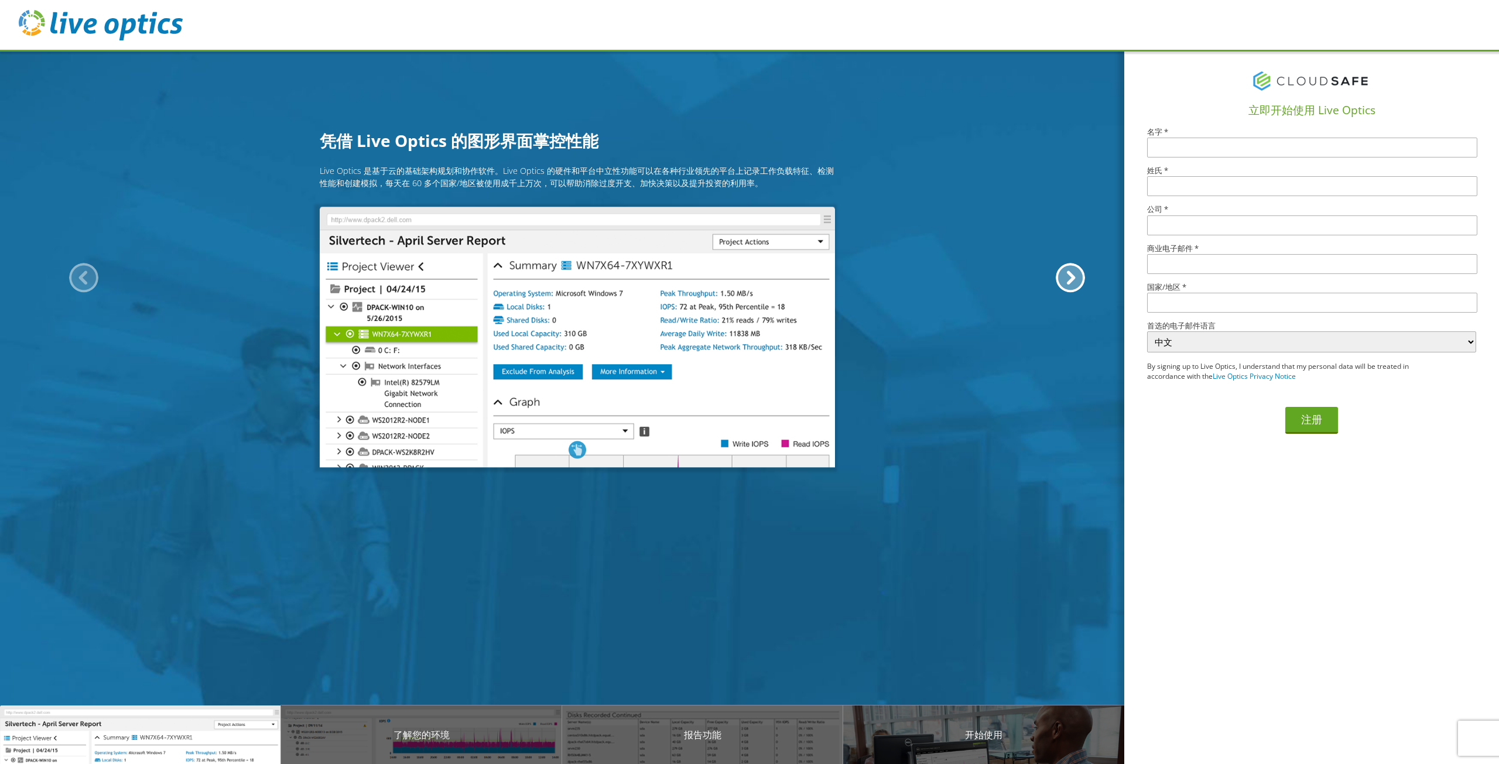
click at [156, 714] on div "Live Optics 简介" at bounding box center [140, 735] width 281 height 59
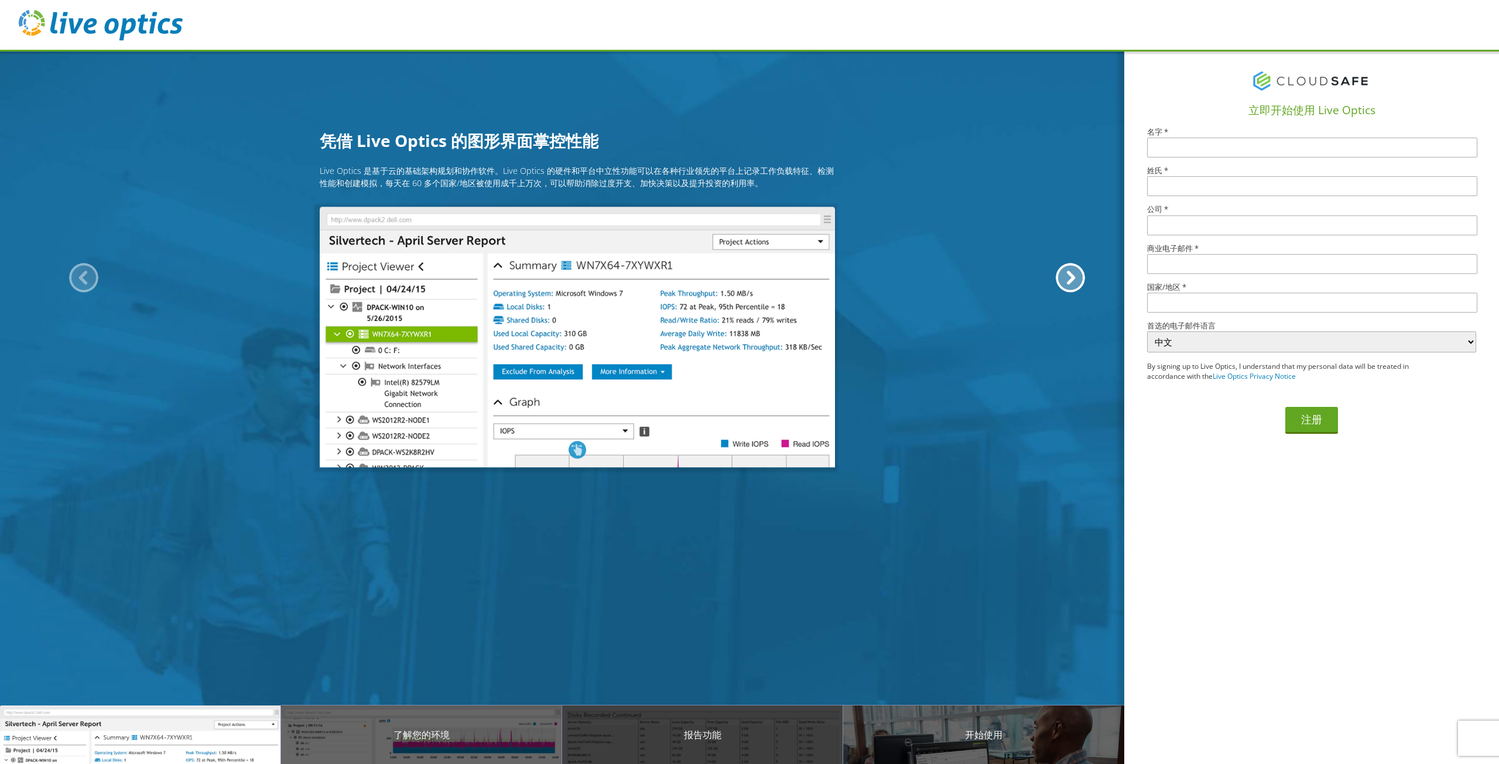
click at [637, 728] on p "报告功能" at bounding box center [702, 735] width 281 height 14
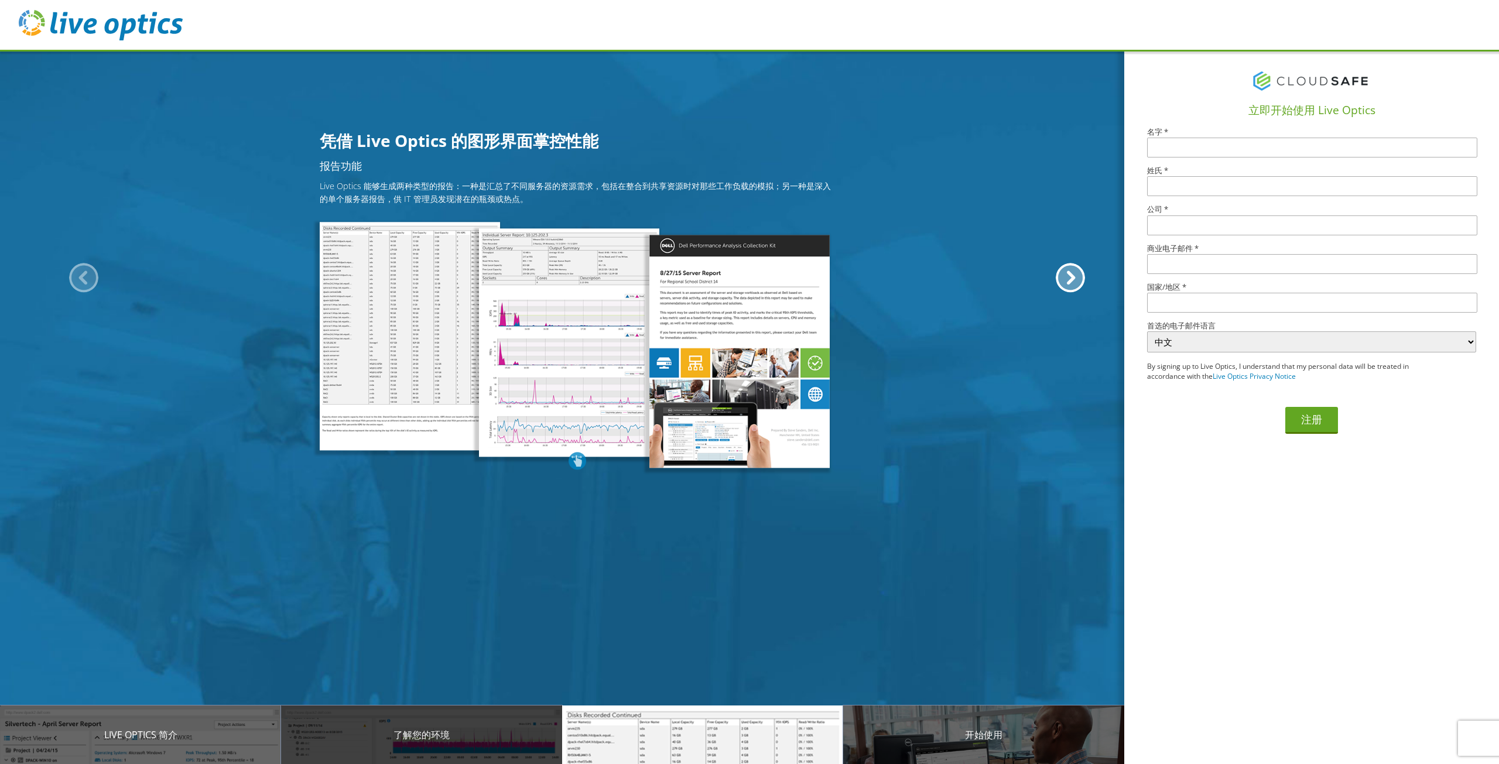
drag, startPoint x: 490, startPoint y: 735, endPoint x: 540, endPoint y: 734, distance: 49.8
click at [491, 734] on p "了解您的环境" at bounding box center [421, 735] width 281 height 14
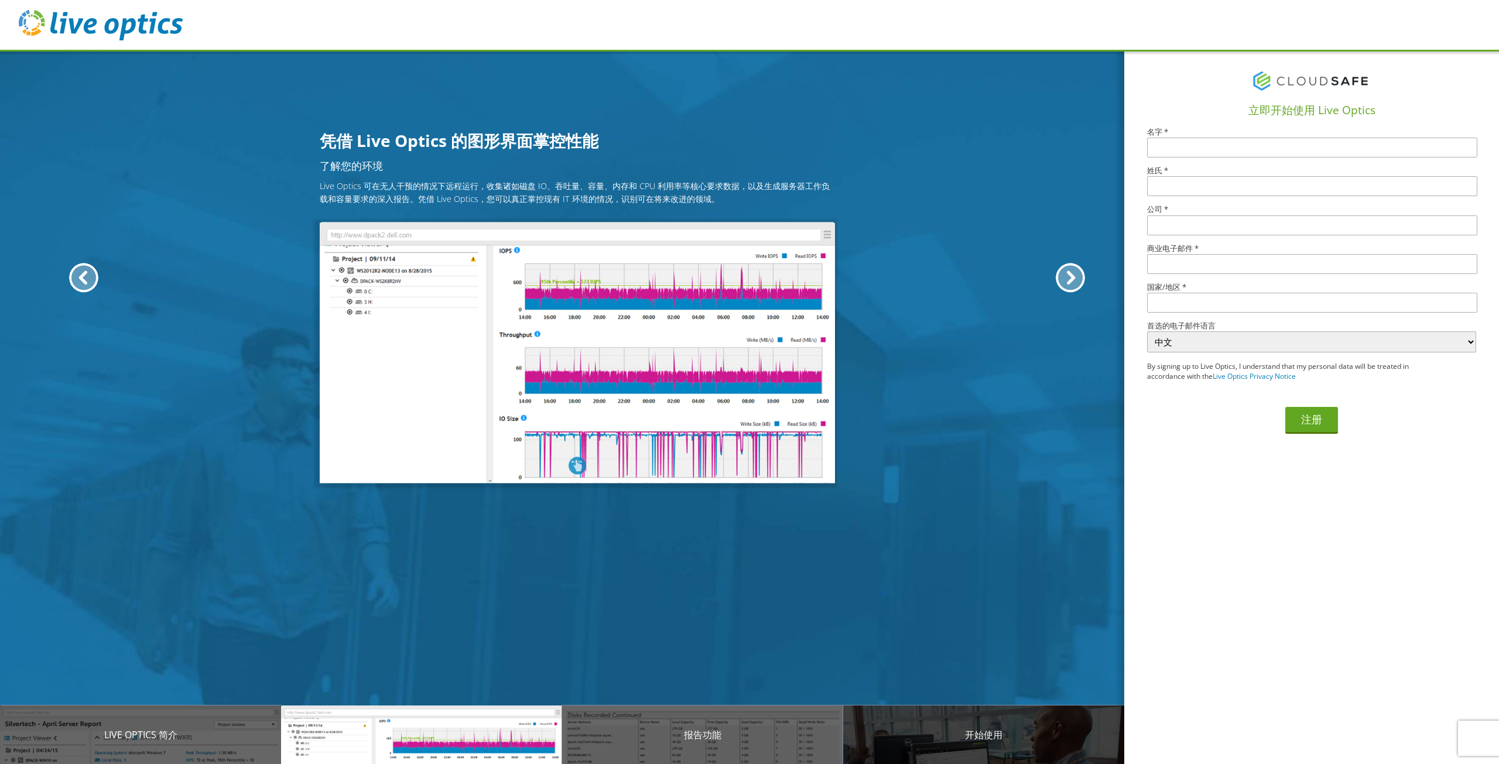
click at [958, 733] on p "开始使用" at bounding box center [983, 735] width 281 height 14
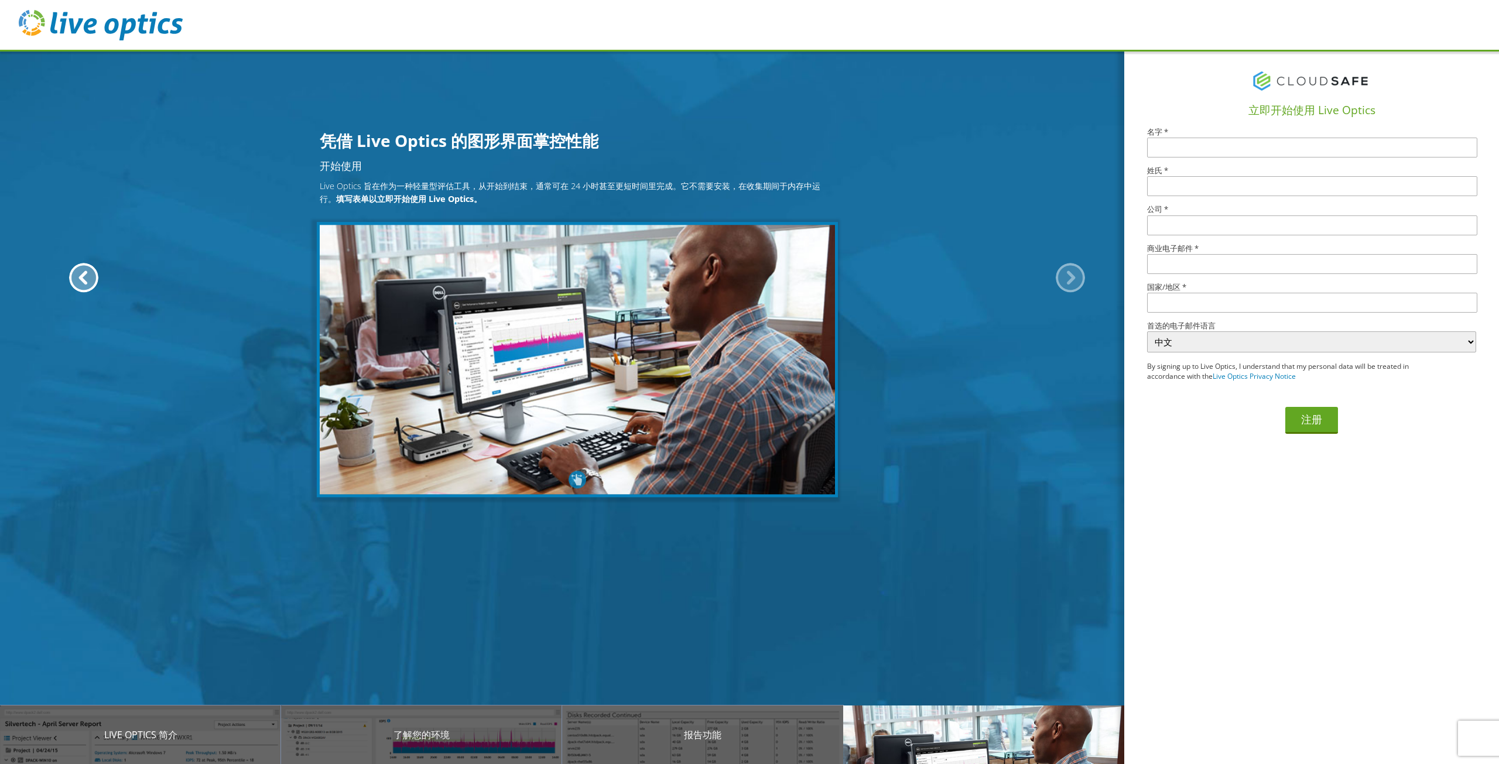
click at [958, 733] on p "开始使用" at bounding box center [983, 735] width 281 height 14
click at [642, 336] on img at bounding box center [577, 359] width 521 height 275
click at [348, 166] on h2 "开始使用" at bounding box center [577, 166] width 515 height 11
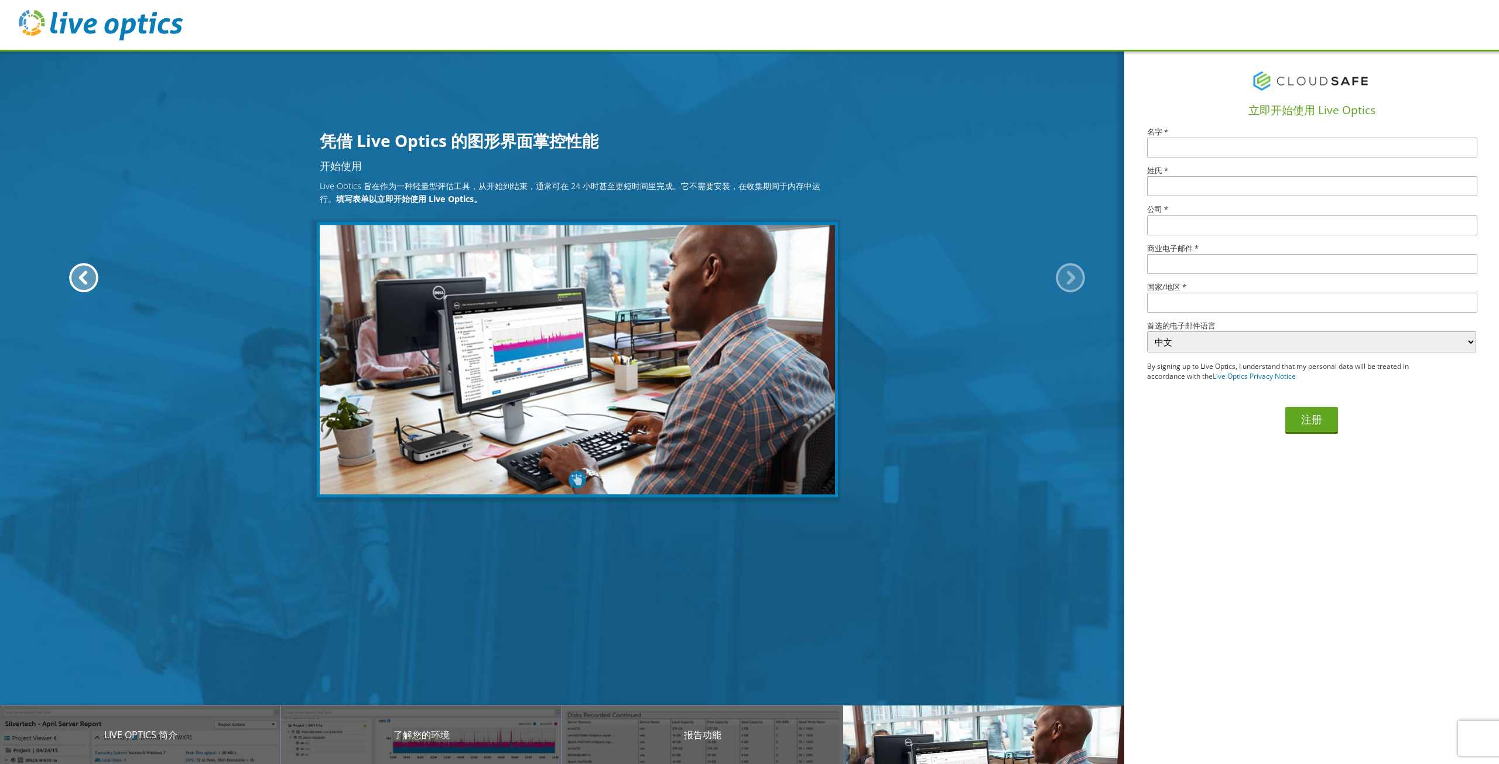
click at [348, 166] on h2 "开始使用" at bounding box center [577, 166] width 515 height 11
click at [378, 150] on h1 "凭借 Live Optics 的图形界面掌控性能" at bounding box center [577, 141] width 515 height 25
drag, startPoint x: 476, startPoint y: 187, endPoint x: 752, endPoint y: 203, distance: 277.5
click at [752, 203] on p "Live Optics 旨在作为一种轻量型评估工具，从开始到结束，通常可在 24 小时甚至更短时间里完成。它不需要安装，在收集期间于内存中运行。 填写表单以立…" at bounding box center [577, 192] width 515 height 25
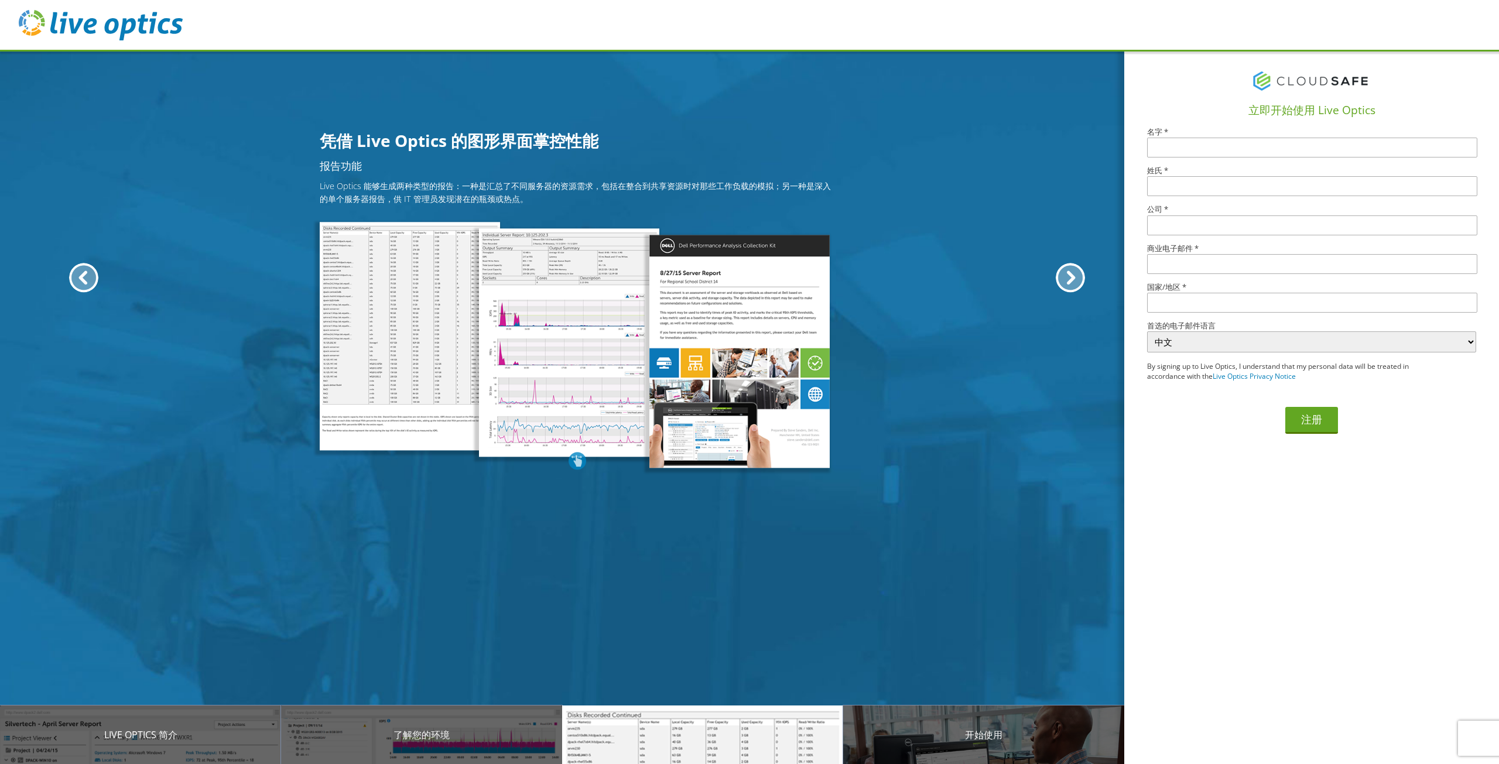
drag, startPoint x: 1042, startPoint y: 278, endPoint x: 1022, endPoint y: 284, distance: 21.3
click at [1041, 279] on div "报告功能 Live Optics 能够生成两种类型的报告：一种是汇总了不同服务器的资源需求，包括在整合到共享资源时对那些工作负载的模拟；另一种是深入的单个服务…" at bounding box center [577, 315] width 1154 height 309
click at [116, 16] on img at bounding box center [101, 25] width 164 height 30
click at [1275, 146] on input "text" at bounding box center [1312, 148] width 330 height 20
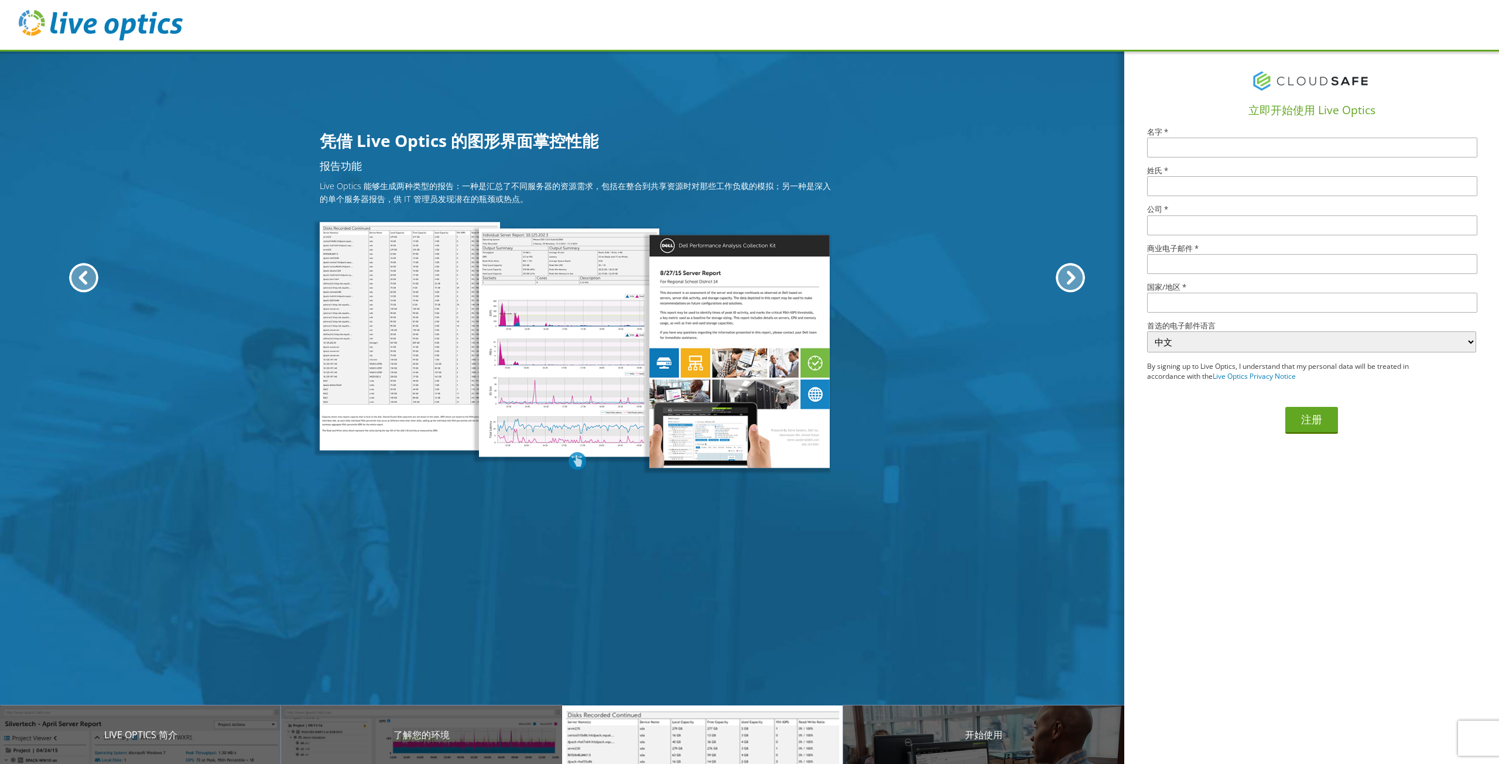
type input "zhu"
click at [1195, 180] on input "text" at bounding box center [1312, 186] width 330 height 20
type input "jayce"
click at [1183, 220] on input "text" at bounding box center [1312, 225] width 330 height 20
type input "Xy"
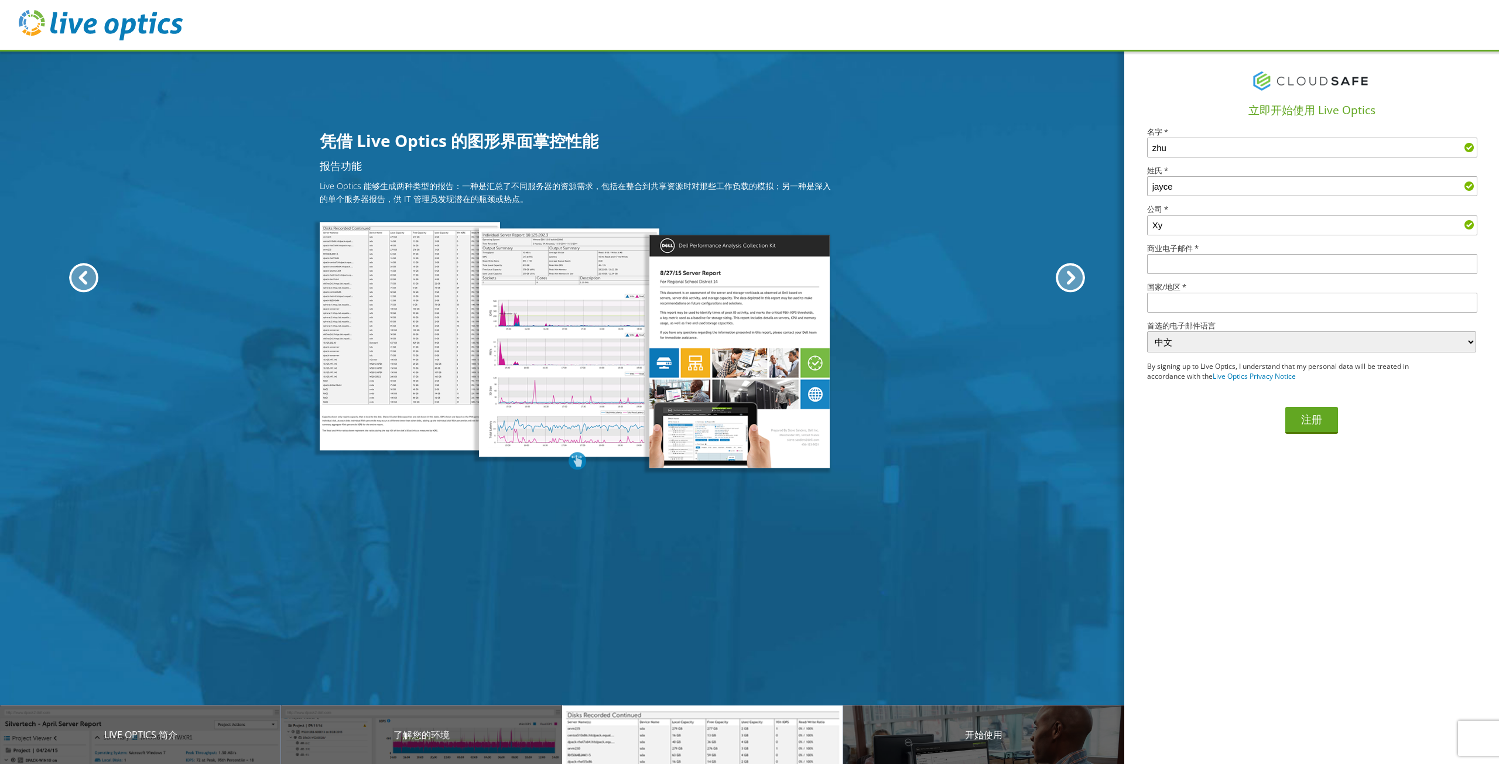
click at [1190, 276] on div "立即开始使用 Live Optics 名字 * zhu 姓氏 * jayce 公司 * Xy 商业电子邮件 * 国家/地区 * 选择 安道尔 阿拉伯联合酋长国…" at bounding box center [1311, 245] width 375 height 391
click at [1196, 268] on input "text" at bounding box center [1312, 264] width 330 height 20
type input "13915411646@139.com"
click at [1207, 301] on input "text" at bounding box center [1312, 303] width 330 height 20
click at [1217, 299] on input "text" at bounding box center [1312, 303] width 330 height 20
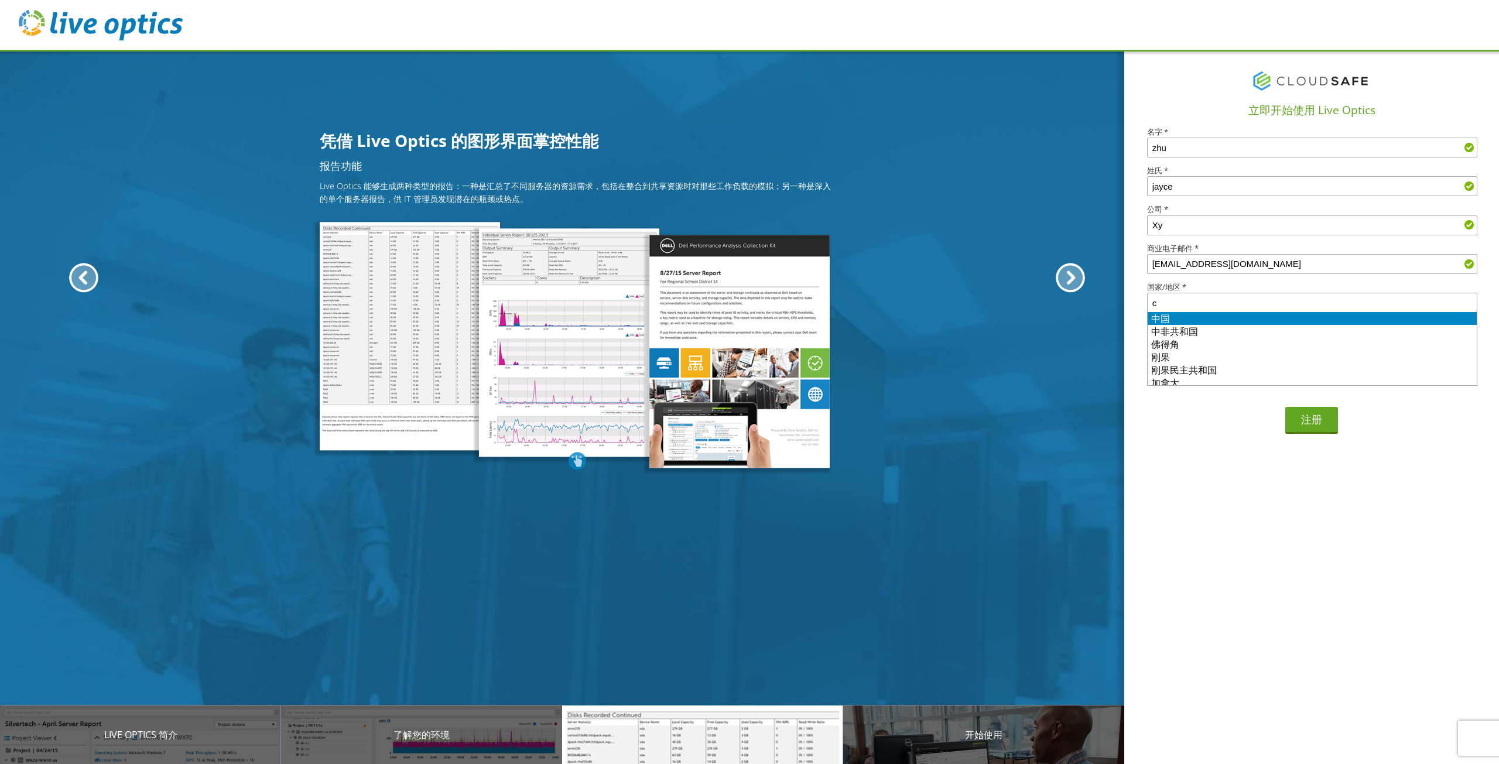
click at [1226, 314] on li "中国" at bounding box center [1312, 318] width 329 height 13
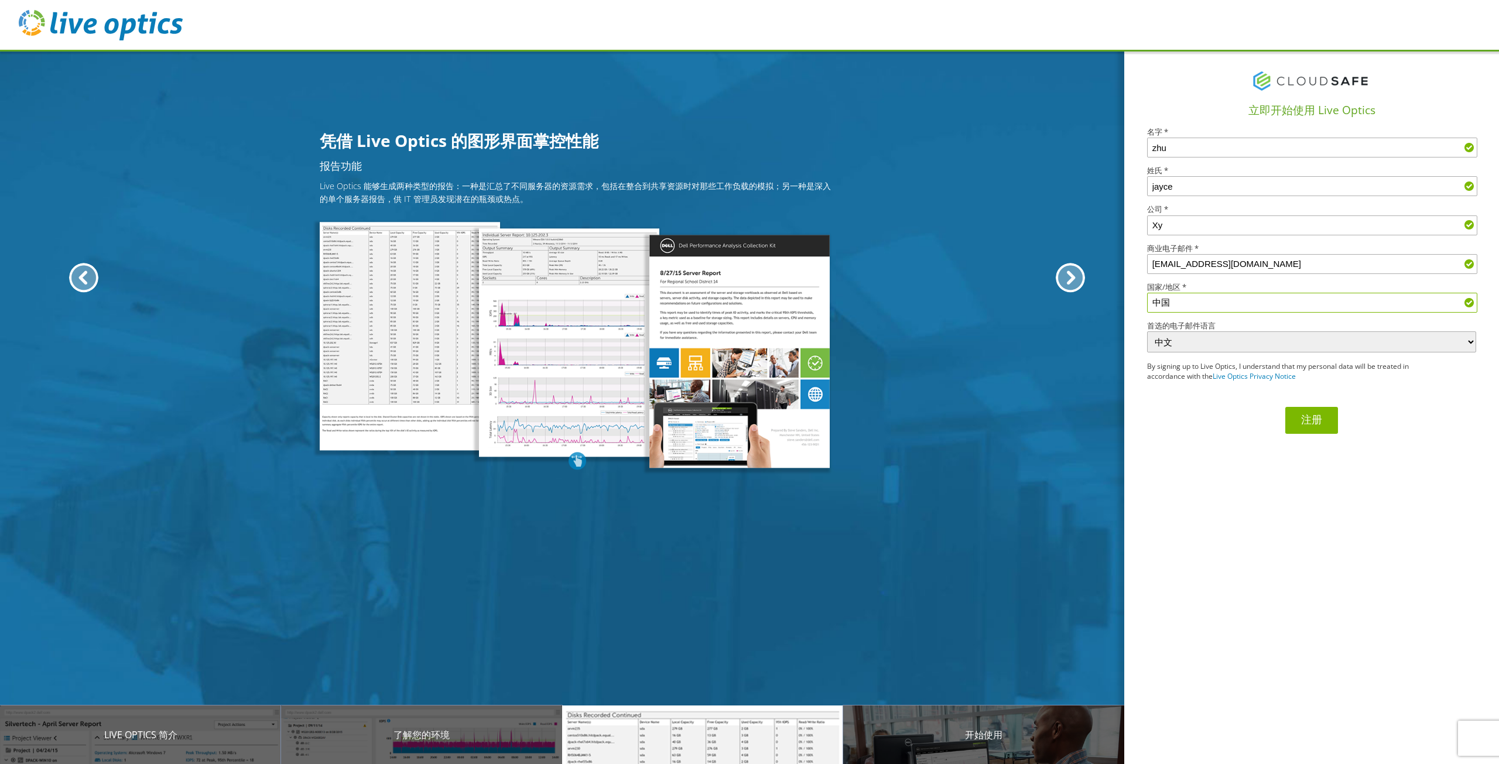
type input "中国"
click at [1307, 415] on button "注册" at bounding box center [1311, 420] width 53 height 27
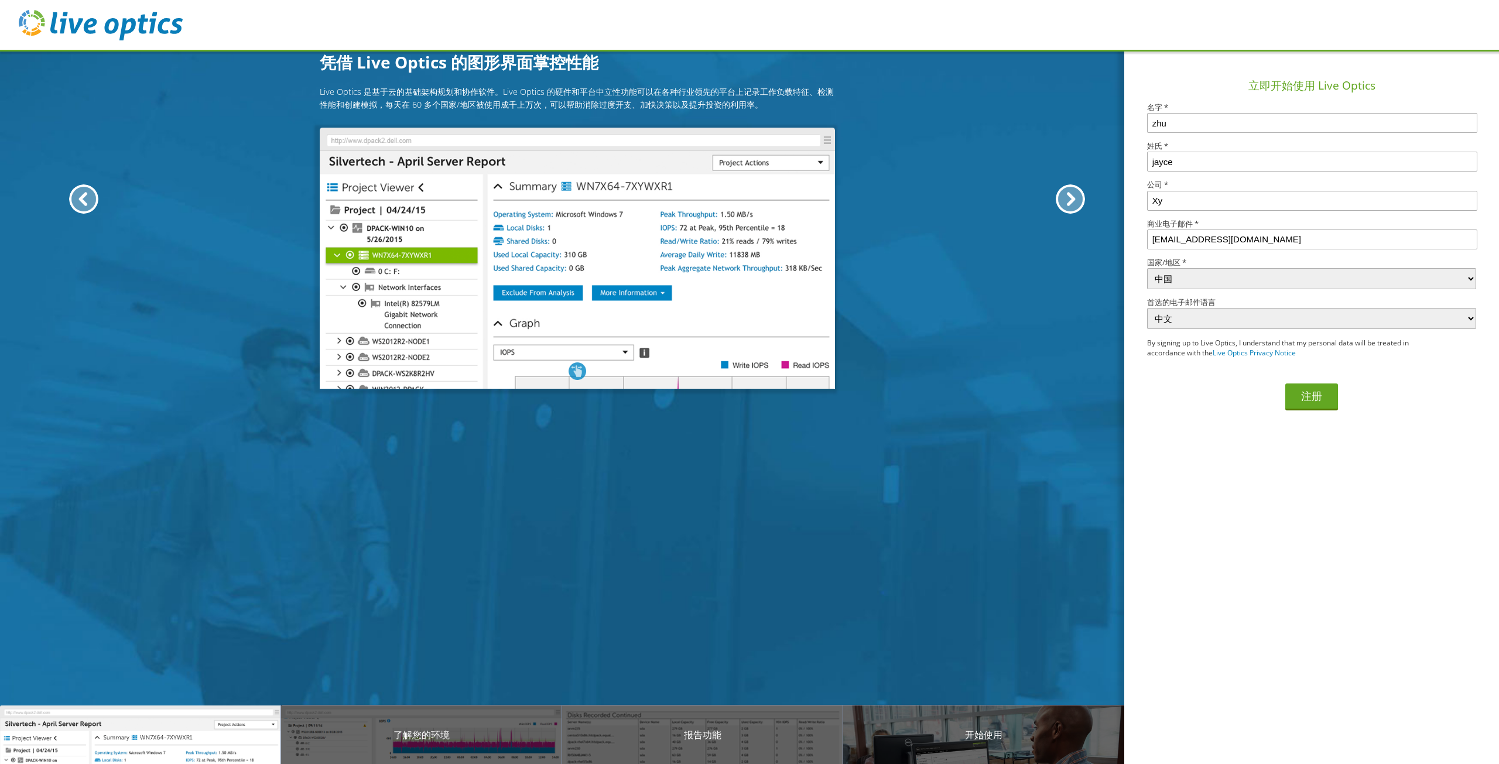
select select "47"
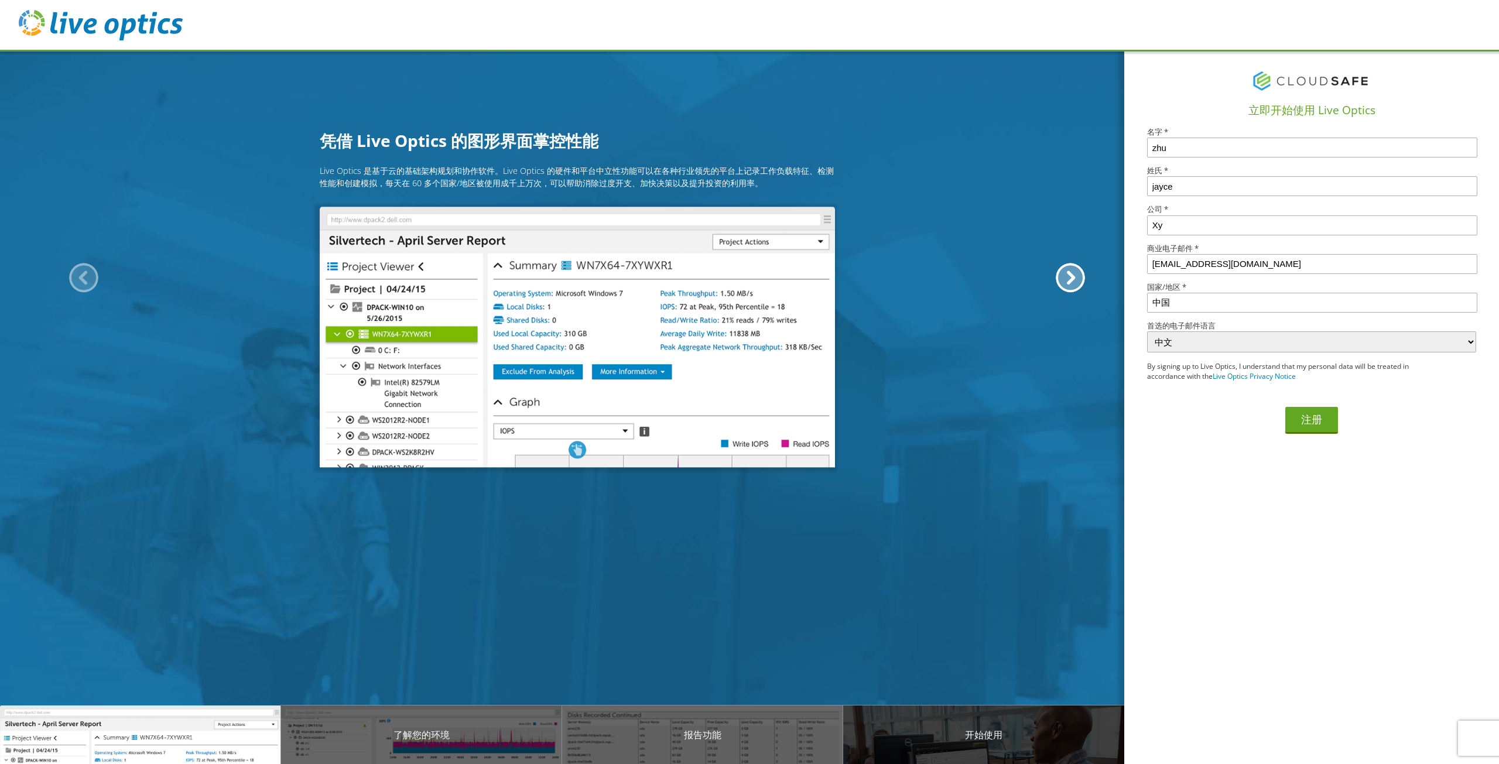
click at [892, 731] on p "开始使用" at bounding box center [983, 735] width 281 height 14
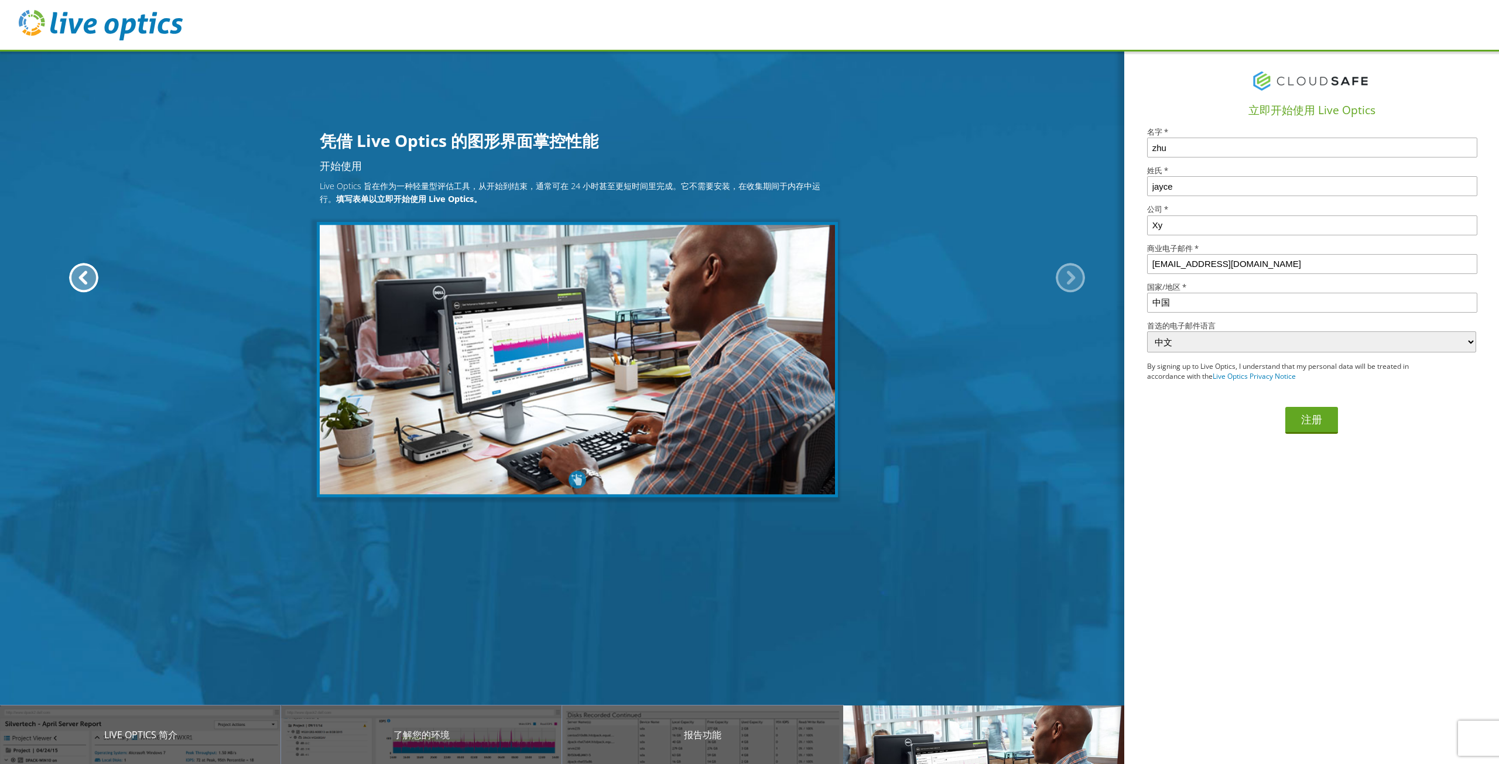
click at [71, 44] on header at bounding box center [749, 26] width 1499 height 52
drag, startPoint x: 1111, startPoint y: 5, endPoint x: 1155, endPoint y: 14, distance: 44.9
click at [1111, 5] on header at bounding box center [749, 26] width 1499 height 52
click at [1429, 29] on header at bounding box center [749, 26] width 1499 height 52
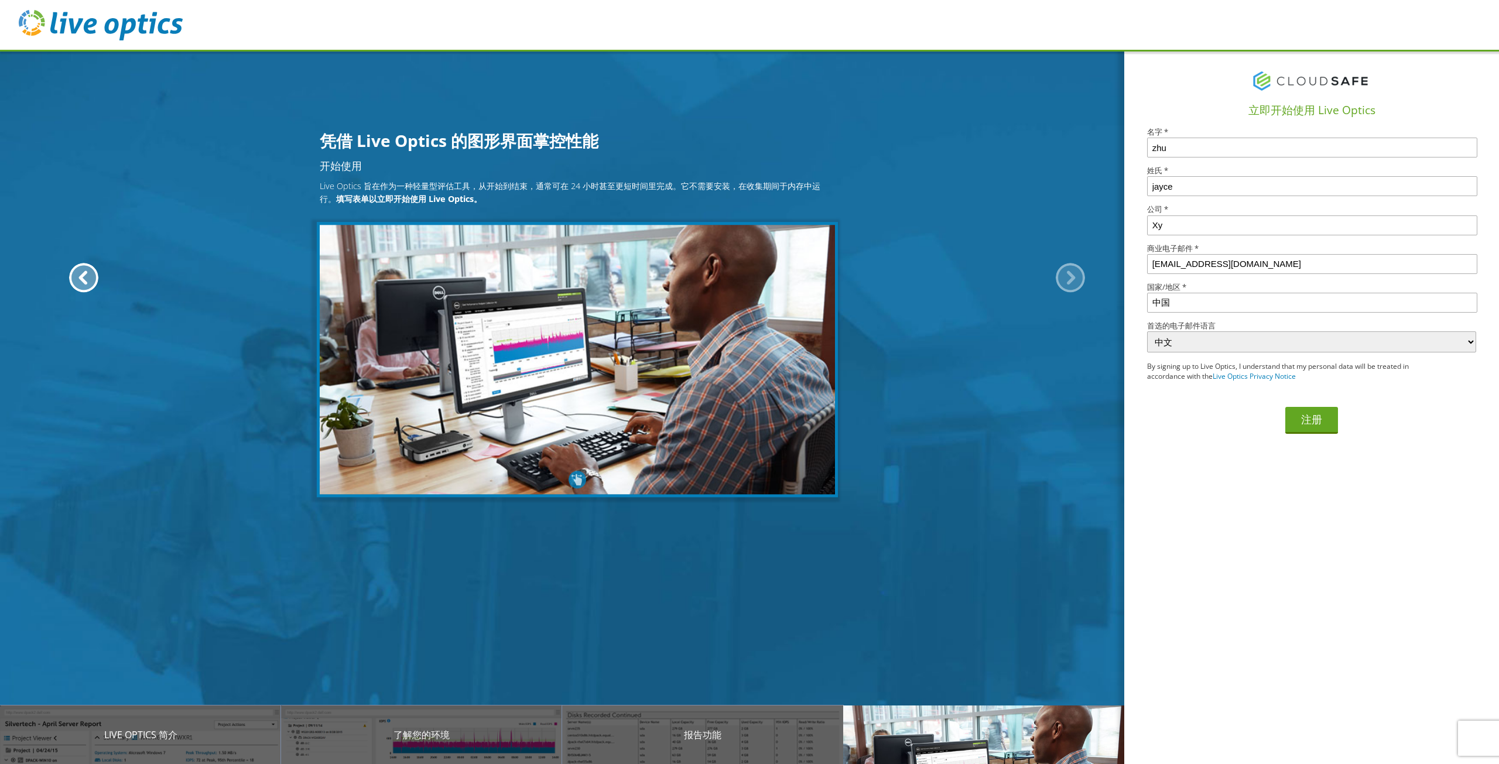
drag, startPoint x: 1434, startPoint y: 0, endPoint x: 1135, endPoint y: 100, distance: 315.0
click at [1135, 100] on div "立即开始使用 Live Optics 名字 * zhu 姓氏 * jayce 公司 * Xy 商业电子邮件 * 13915411646@139.com 国家/…" at bounding box center [1311, 245] width 375 height 391
click at [1068, 271] on div at bounding box center [1070, 278] width 29 height 29
click at [1066, 271] on div at bounding box center [1070, 278] width 29 height 29
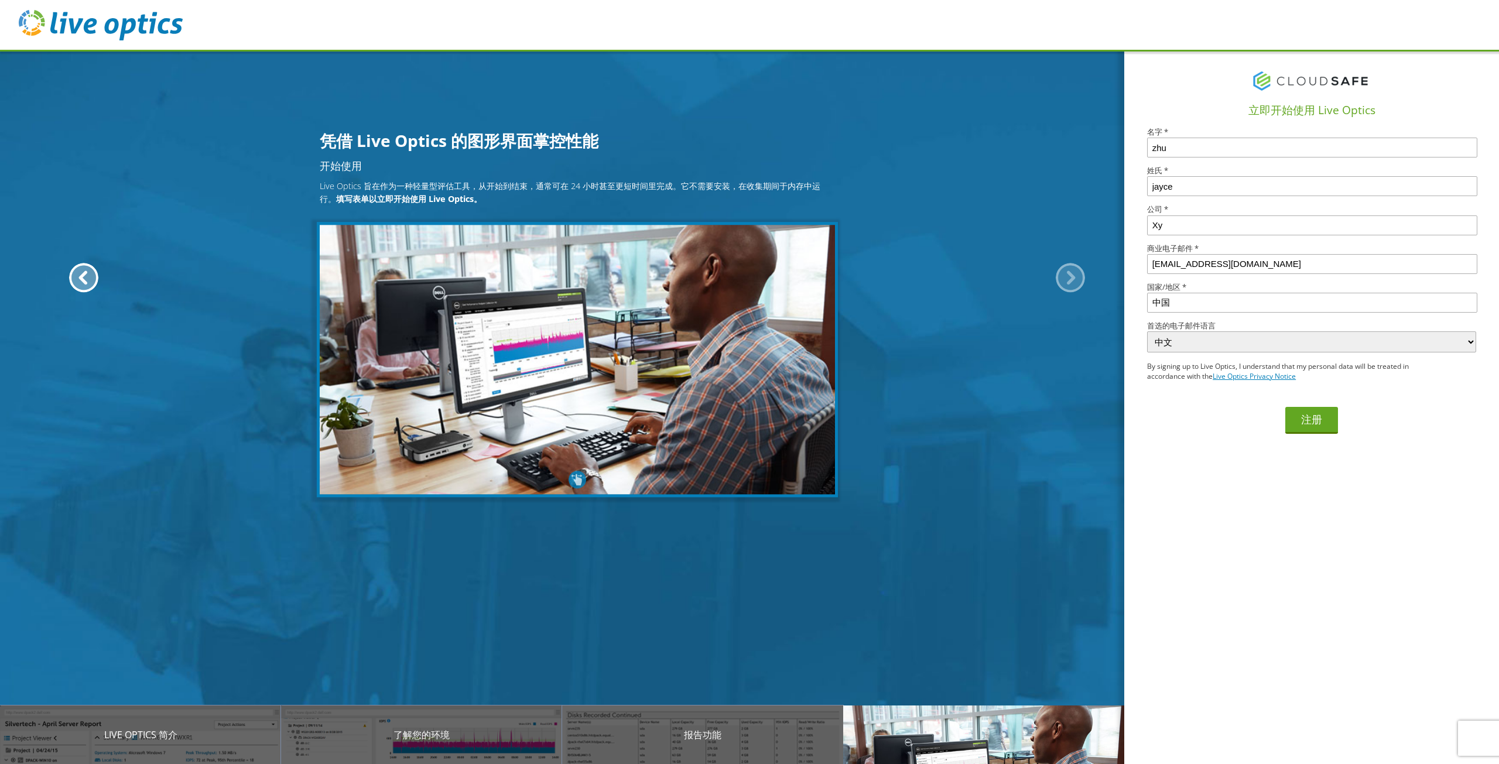
click at [1252, 380] on link "Live Optics Privacy Notice" at bounding box center [1254, 376] width 83 height 10
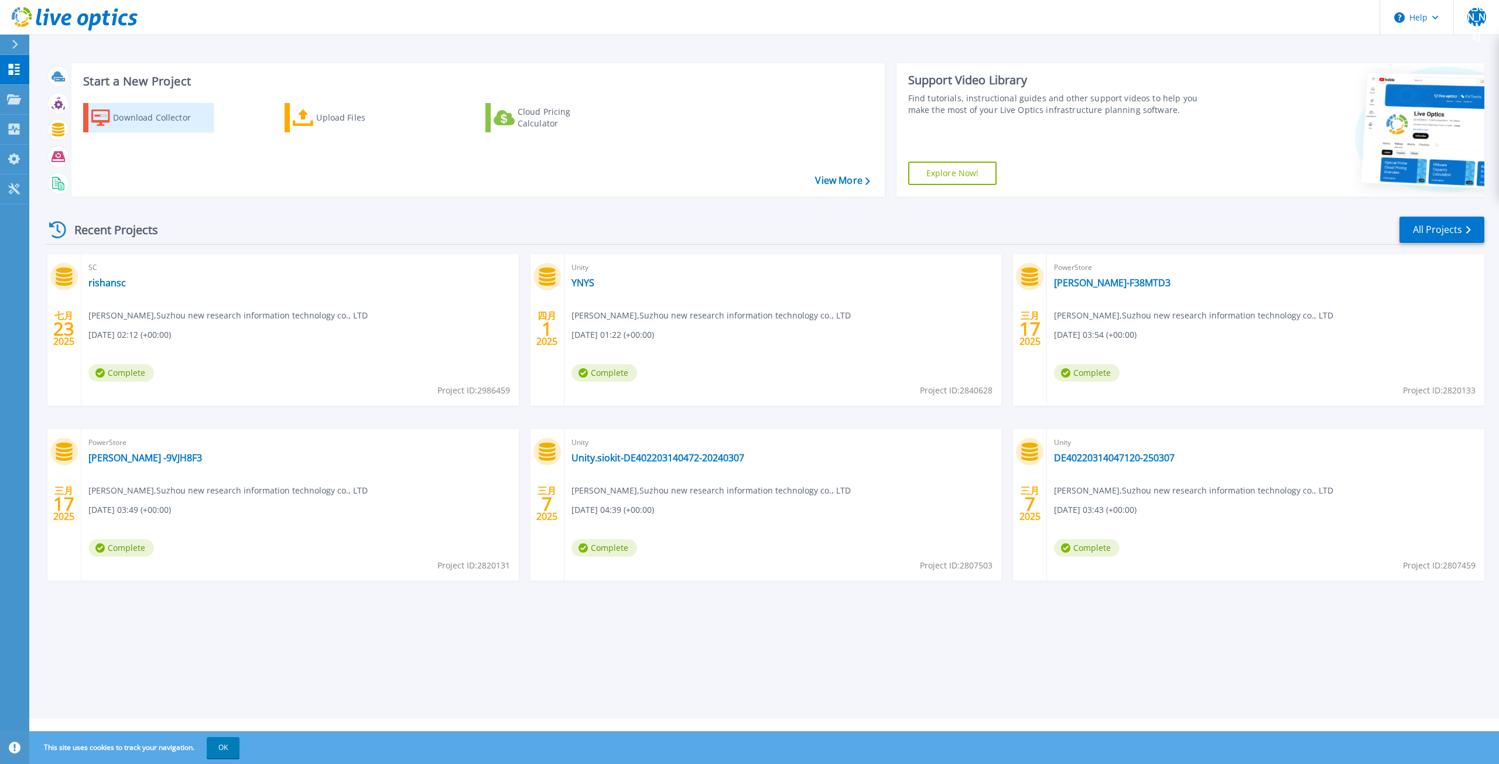
click at [168, 118] on div "Download Collector" at bounding box center [160, 117] width 94 height 23
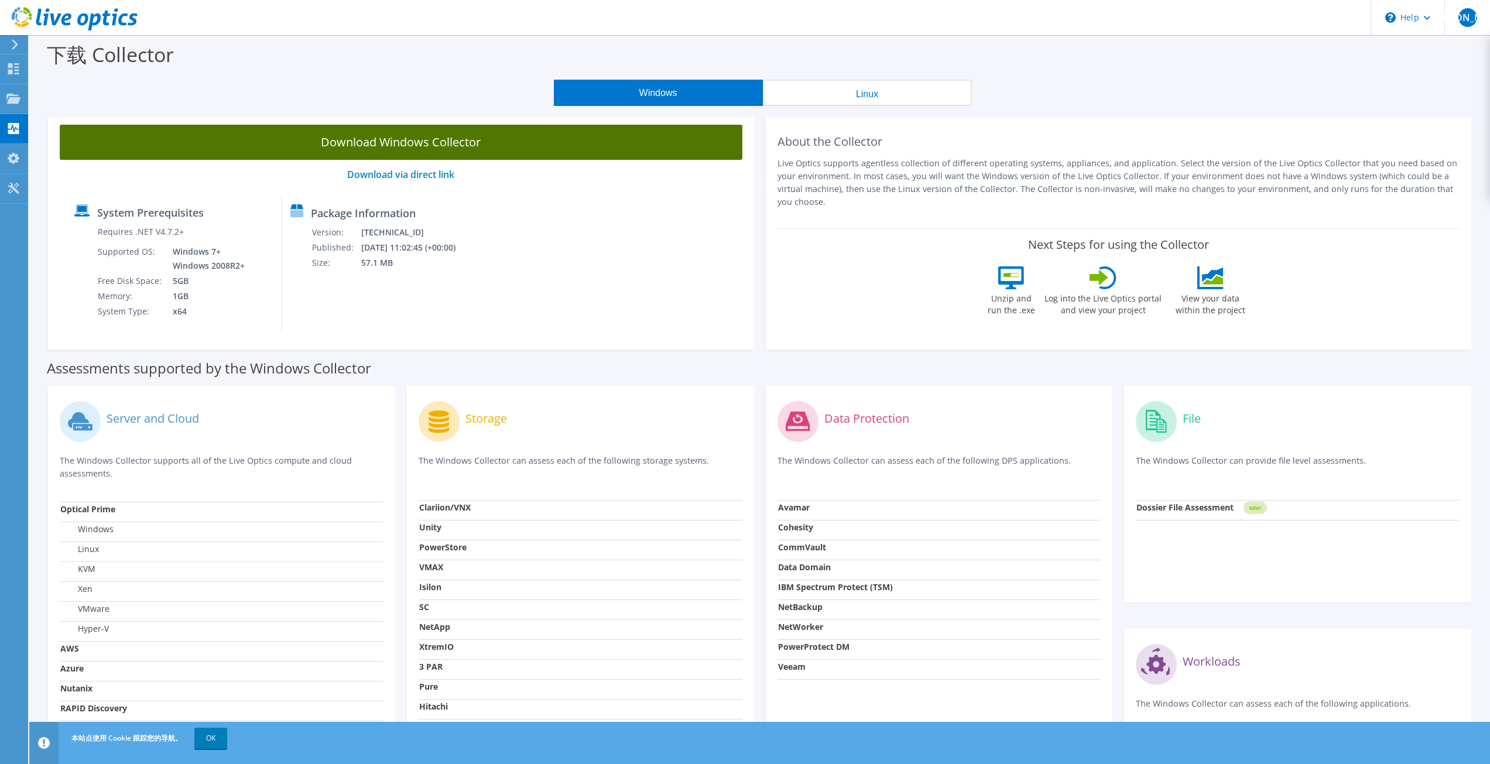
click at [362, 142] on link "Download Windows Collector" at bounding box center [401, 142] width 683 height 35
